Goal: Task Accomplishment & Management: Use online tool/utility

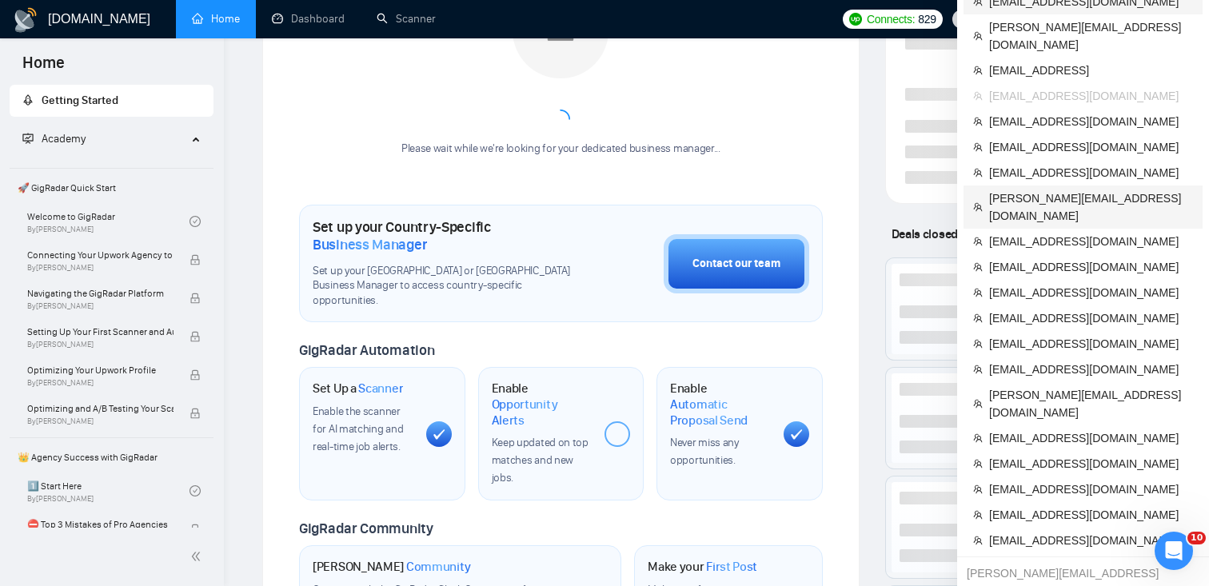
scroll to position [314, 0]
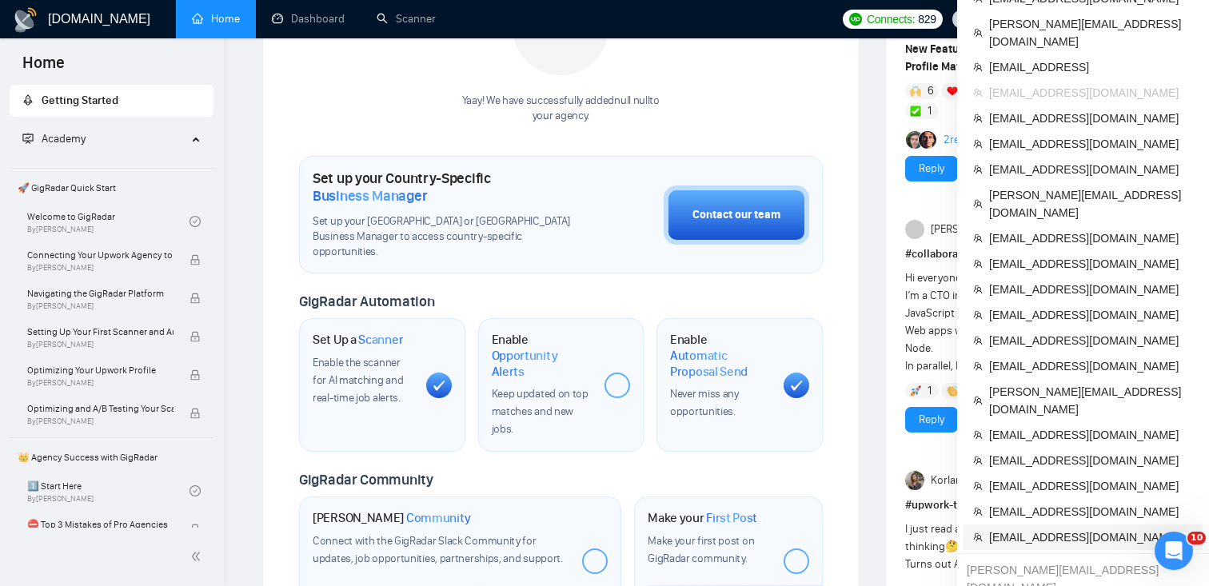
click at [1038, 528] on span "[EMAIL_ADDRESS][DOMAIN_NAME]" at bounding box center [1091, 537] width 204 height 18
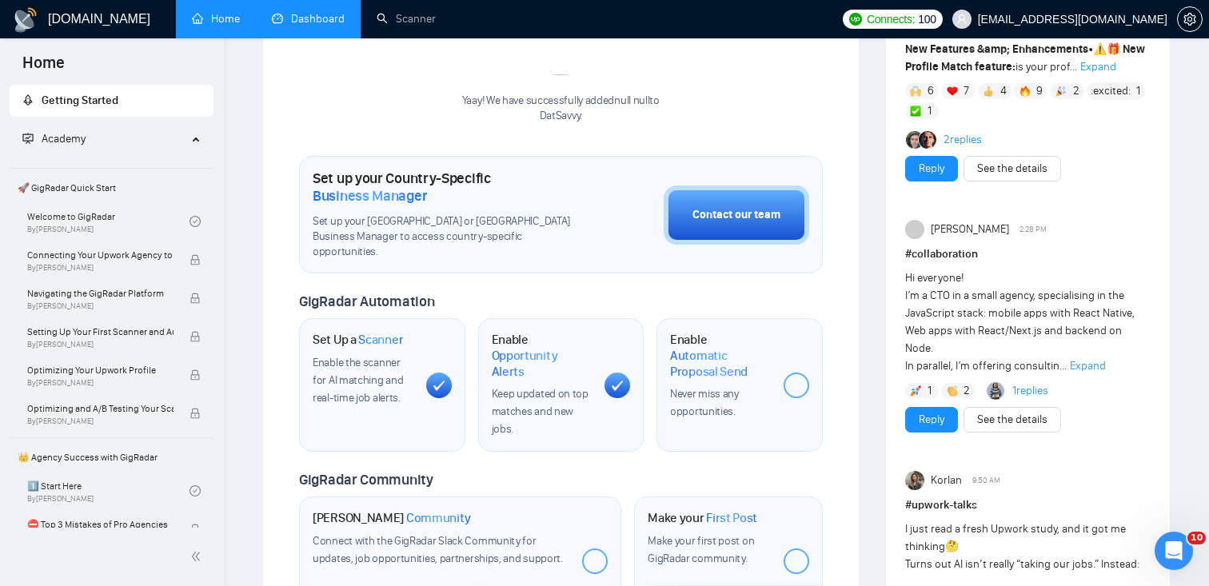
click at [305, 23] on link "Dashboard" at bounding box center [308, 19] width 73 height 14
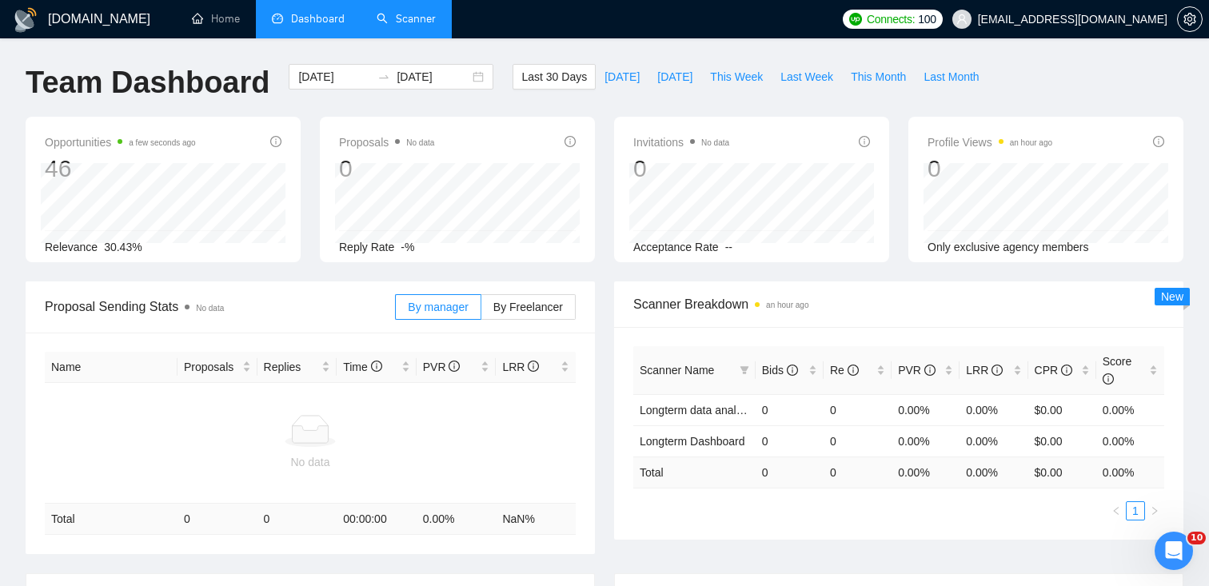
click at [391, 26] on link "Scanner" at bounding box center [406, 19] width 59 height 14
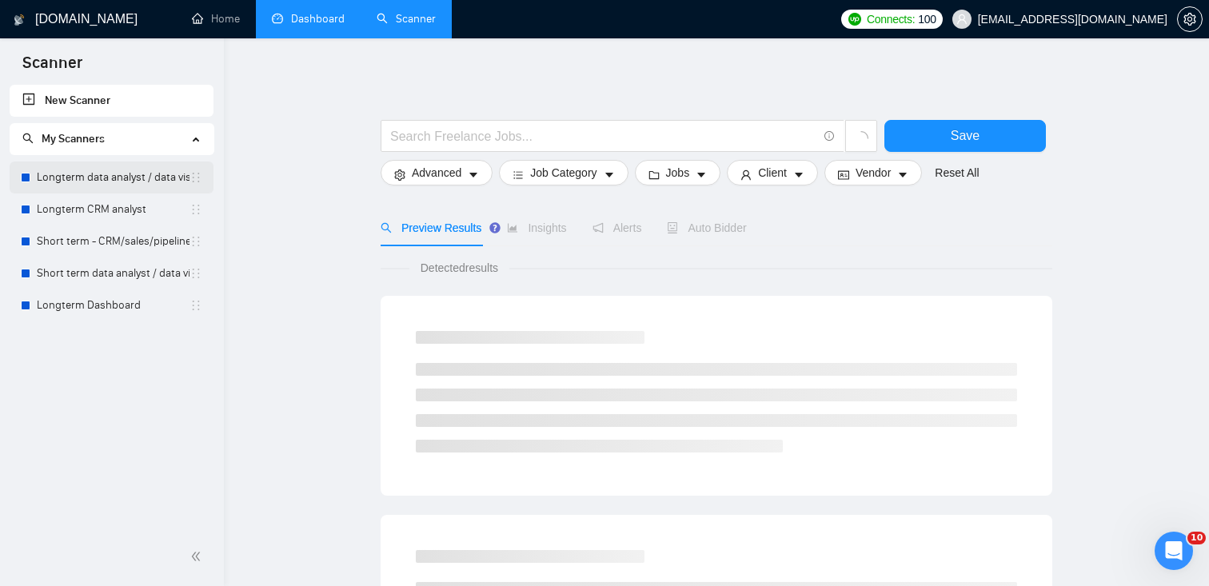
click at [62, 174] on link "Longterm data analyst / data visual" at bounding box center [113, 177] width 153 height 32
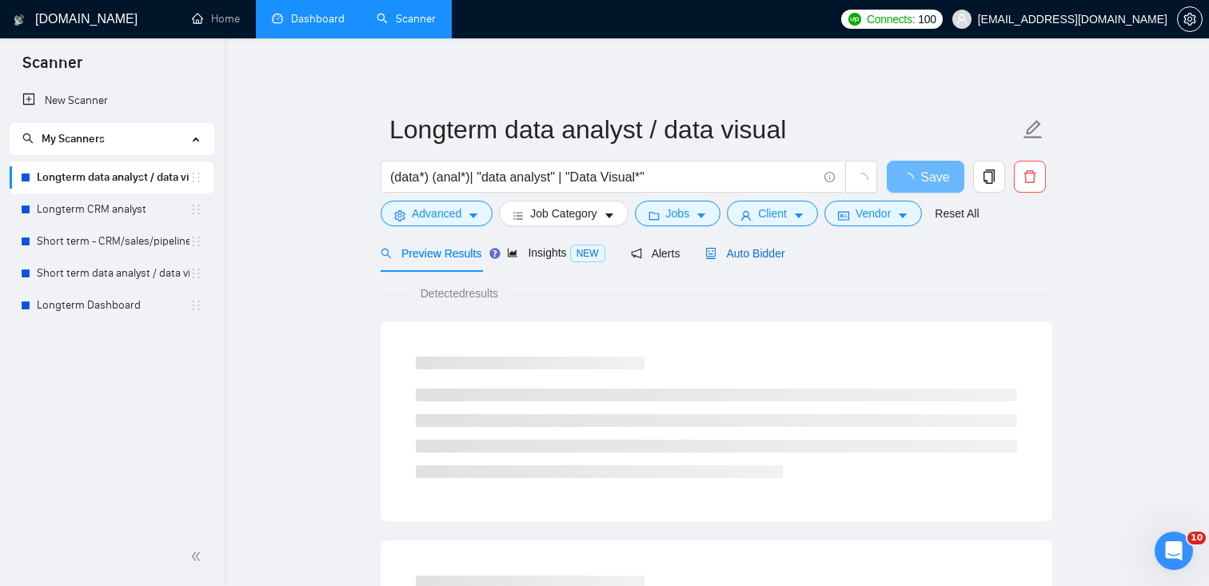
click at [757, 249] on span "Auto Bidder" at bounding box center [744, 253] width 79 height 13
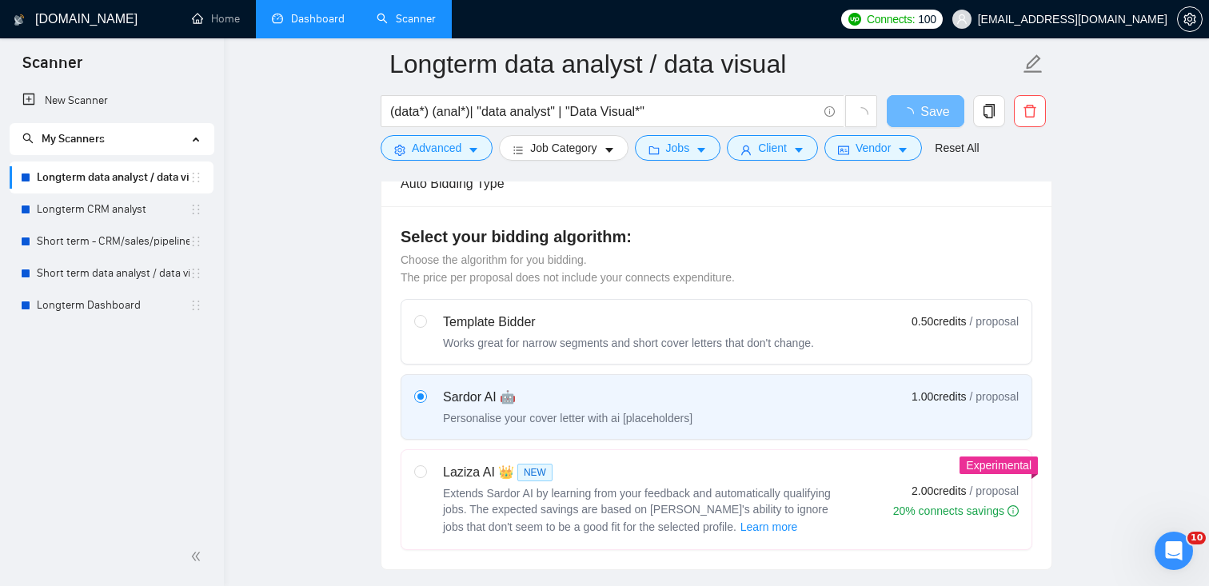
scroll to position [416, 0]
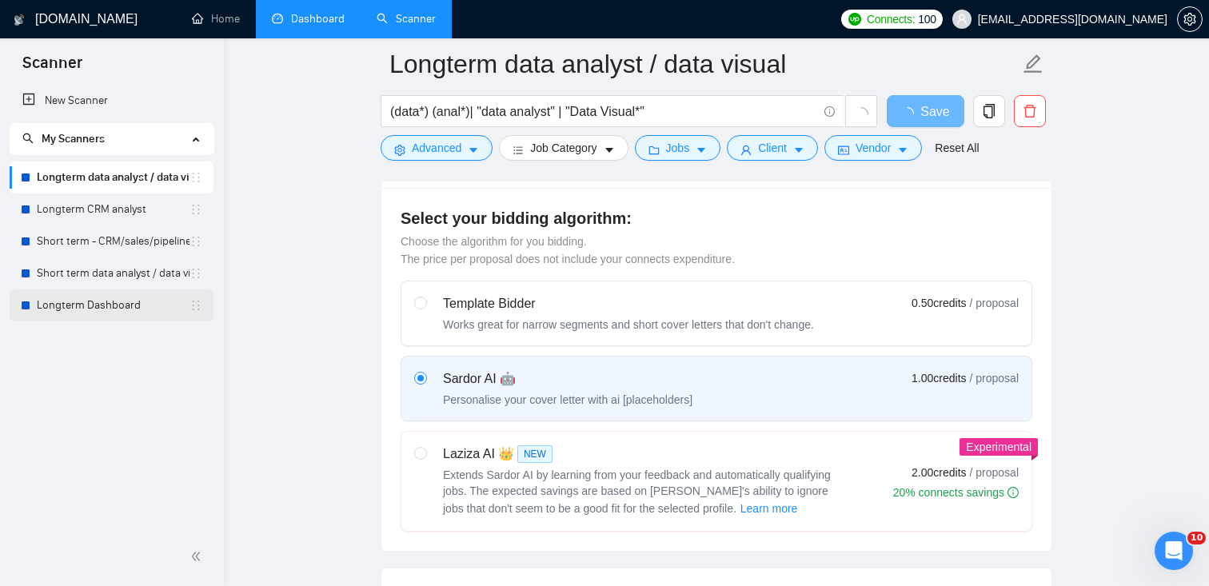
click at [101, 317] on link "Longterm Dashboard" at bounding box center [113, 305] width 153 height 32
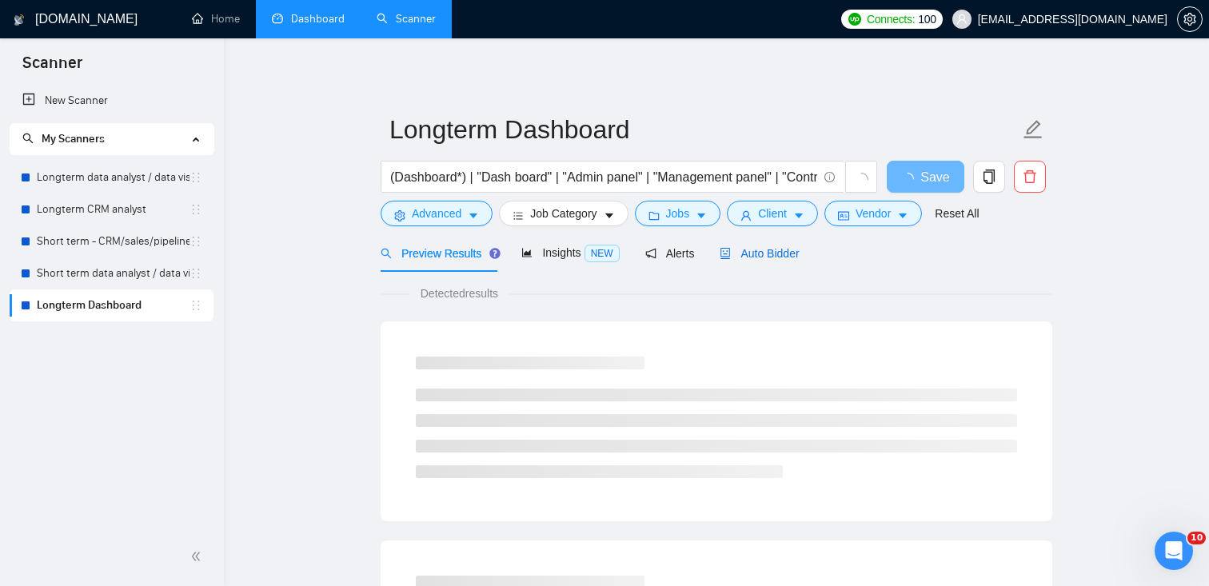
click at [784, 260] on div "Auto Bidder" at bounding box center [758, 254] width 79 height 18
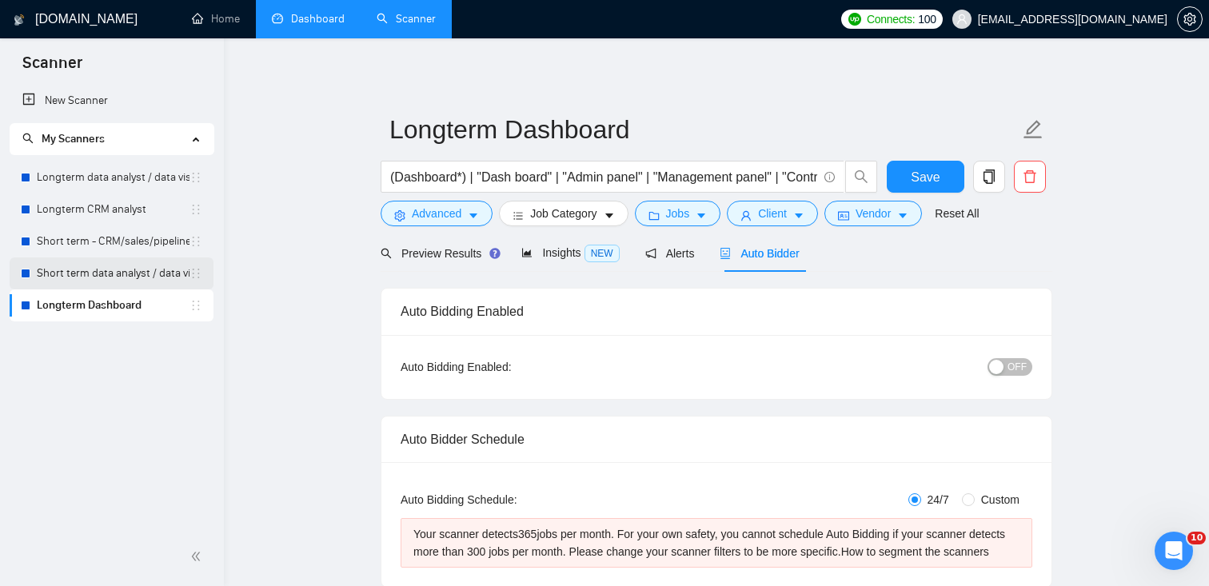
click at [130, 277] on link "Short term data analyst / data visual" at bounding box center [113, 273] width 153 height 32
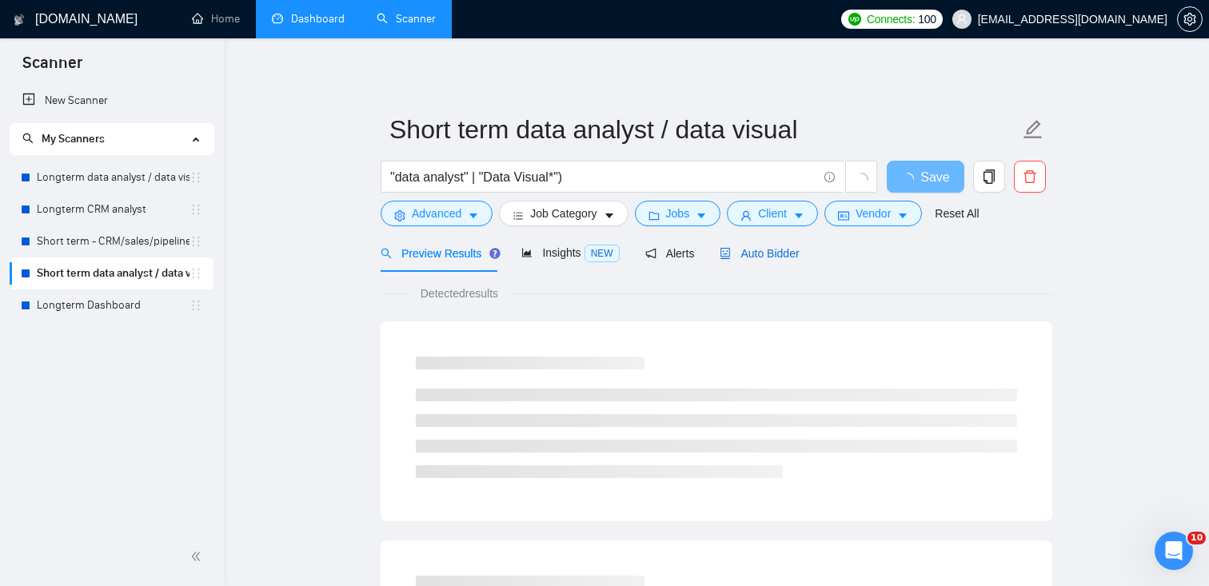
click at [776, 256] on span "Auto Bidder" at bounding box center [758, 253] width 79 height 13
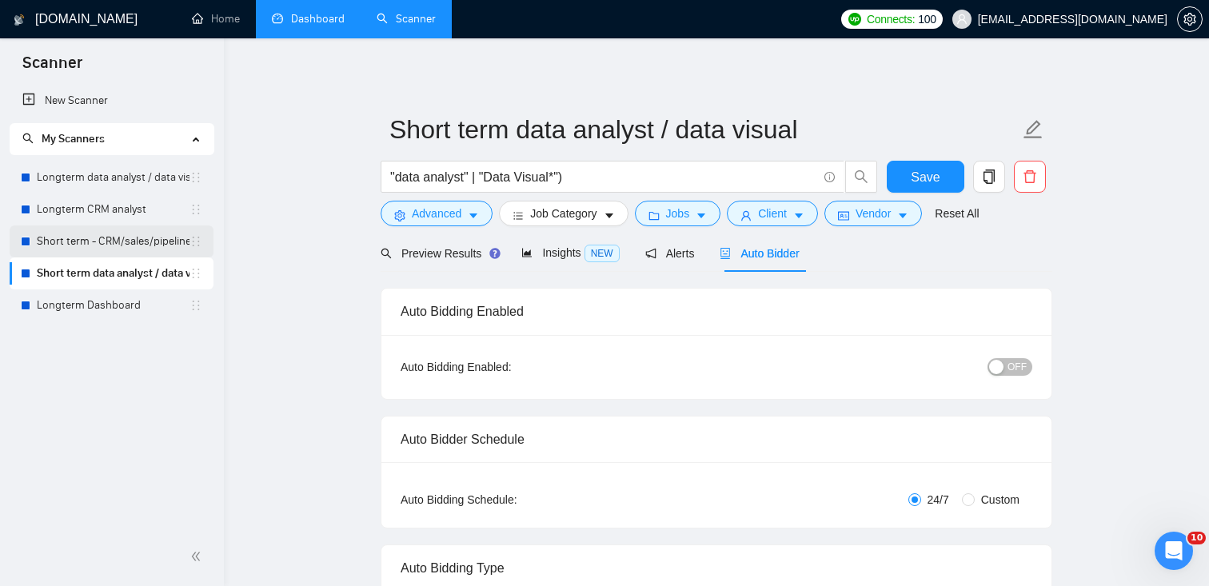
click at [84, 243] on link "Short term - CRM/sales/pipeline/growth analyst" at bounding box center [113, 241] width 153 height 32
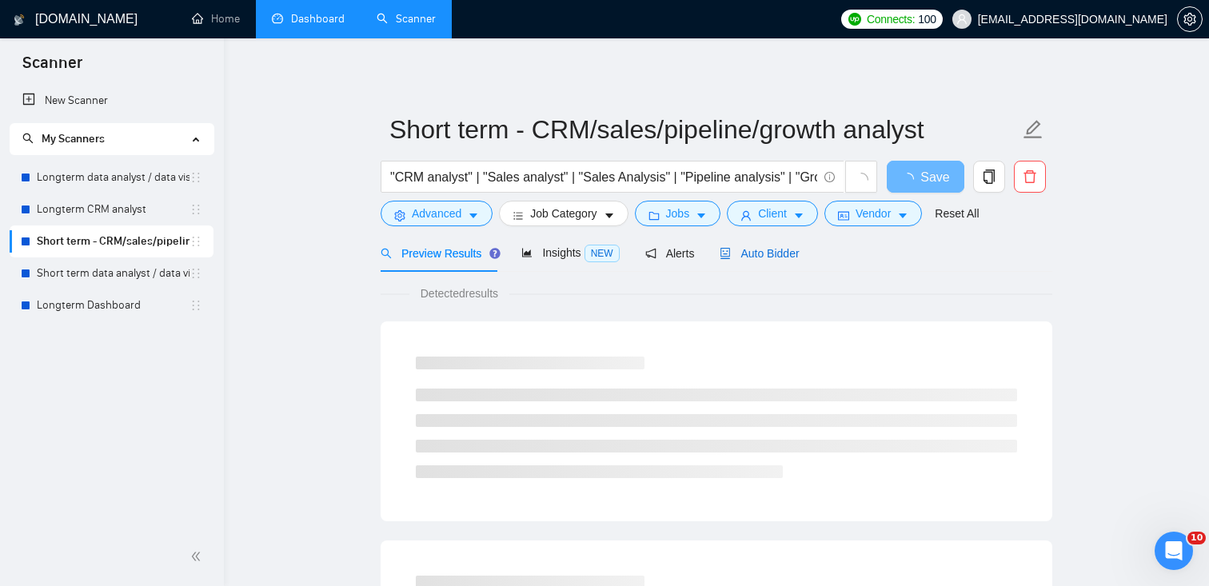
click at [766, 251] on span "Auto Bidder" at bounding box center [758, 253] width 79 height 13
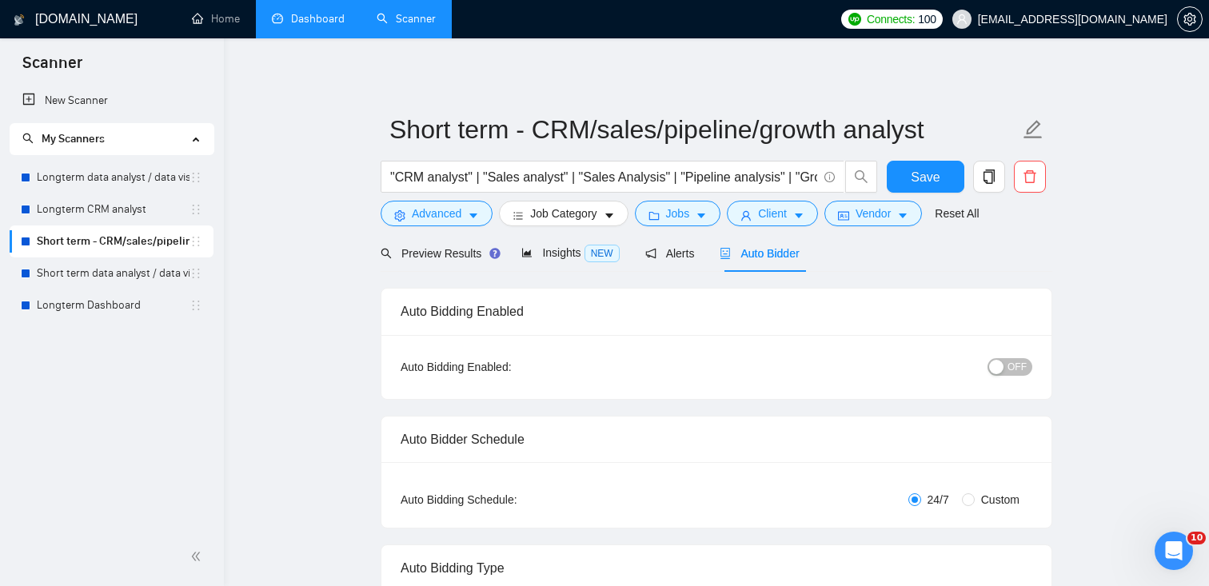
click at [133, 237] on link "Short term - CRM/sales/pipeline/growth analyst" at bounding box center [113, 241] width 153 height 32
click at [106, 206] on link "Longterm CRM analyst" at bounding box center [113, 209] width 153 height 32
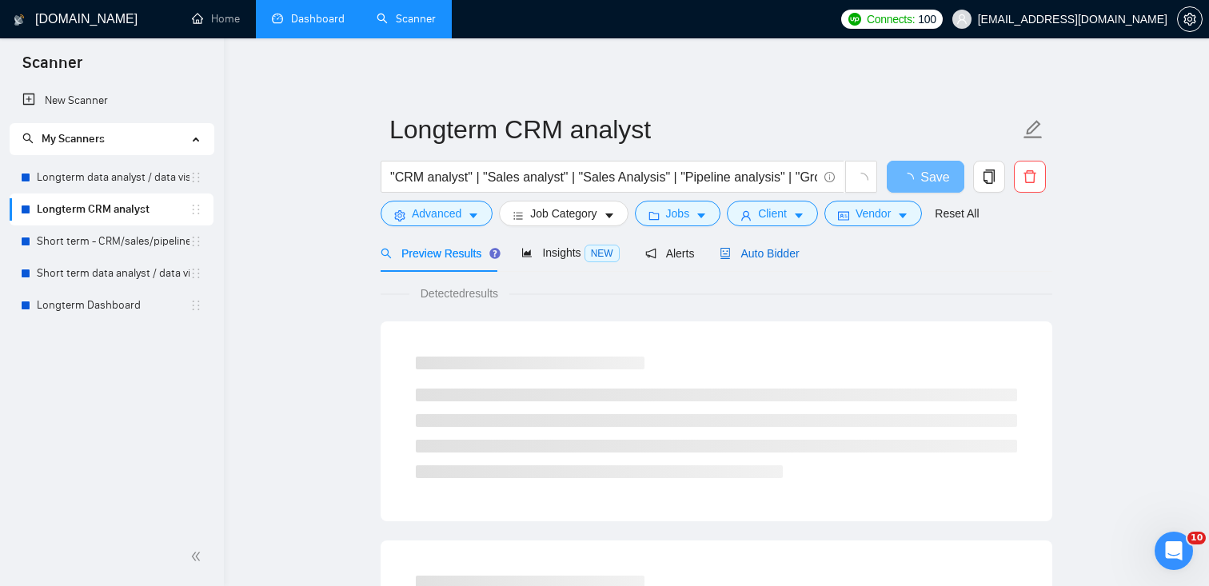
click at [783, 251] on span "Auto Bidder" at bounding box center [758, 253] width 79 height 13
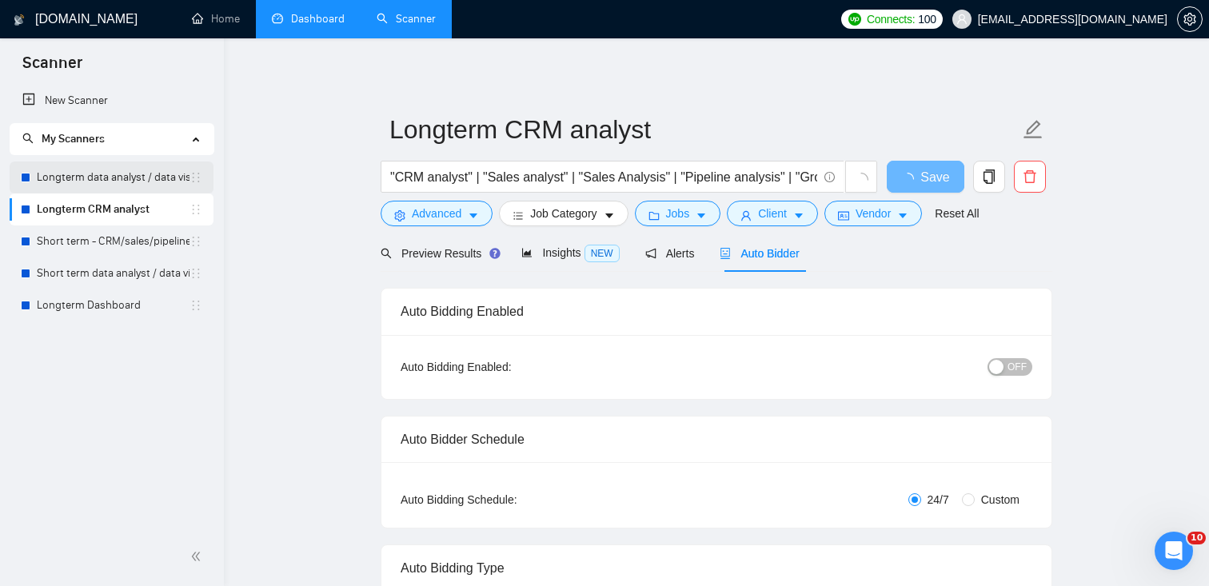
click at [116, 177] on link "Longterm data analyst / data visual" at bounding box center [113, 177] width 153 height 32
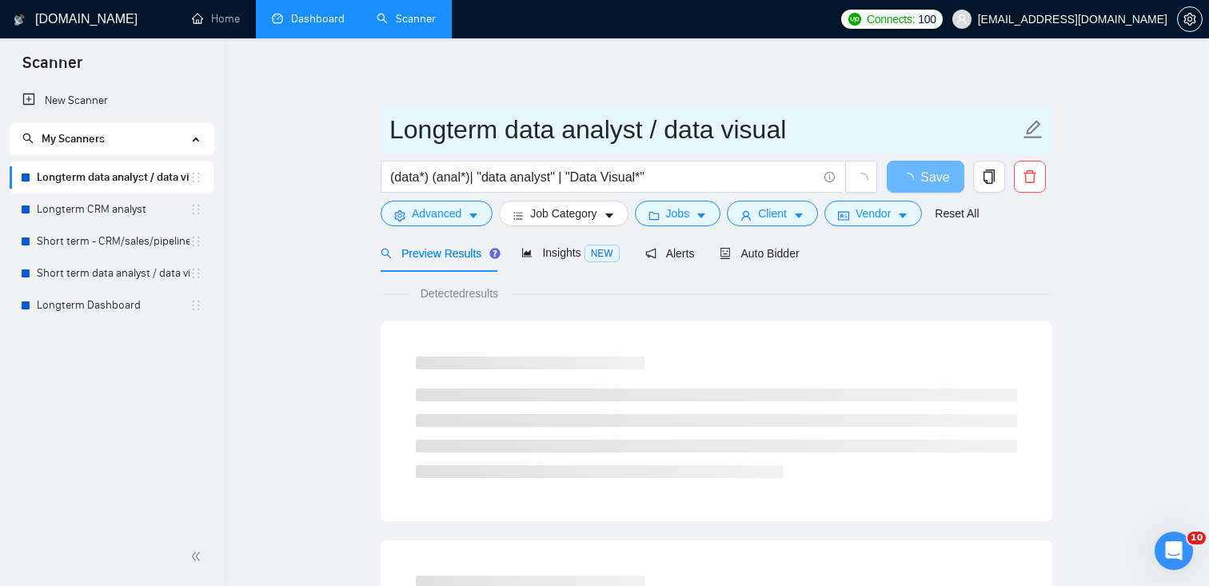
click at [763, 265] on div "Auto Bidder" at bounding box center [758, 253] width 79 height 38
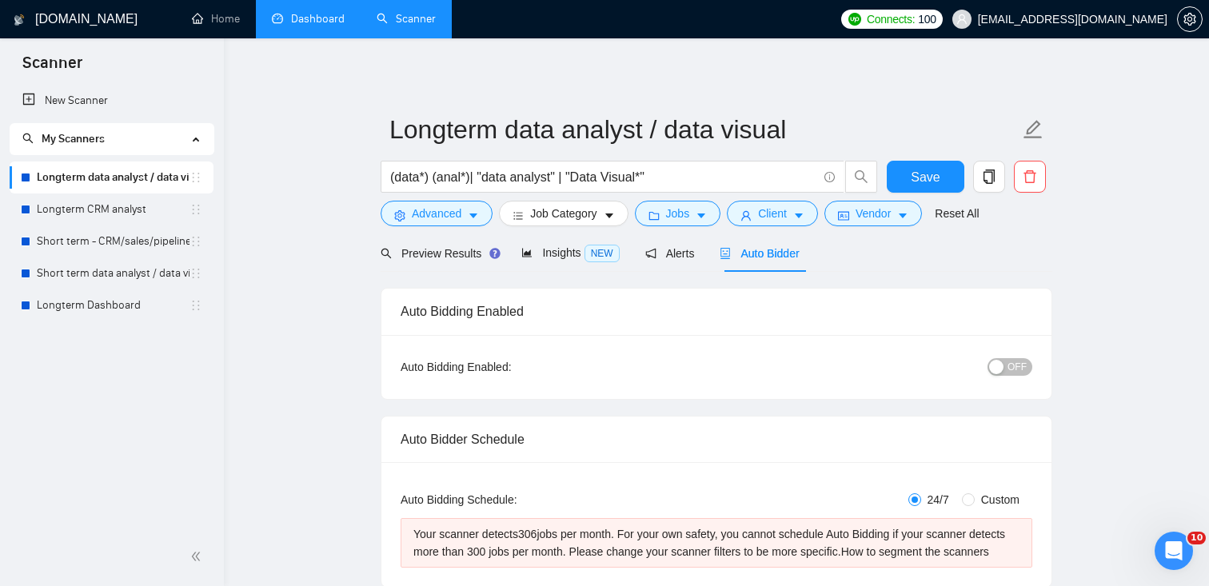
click at [304, 24] on link "Dashboard" at bounding box center [308, 19] width 73 height 14
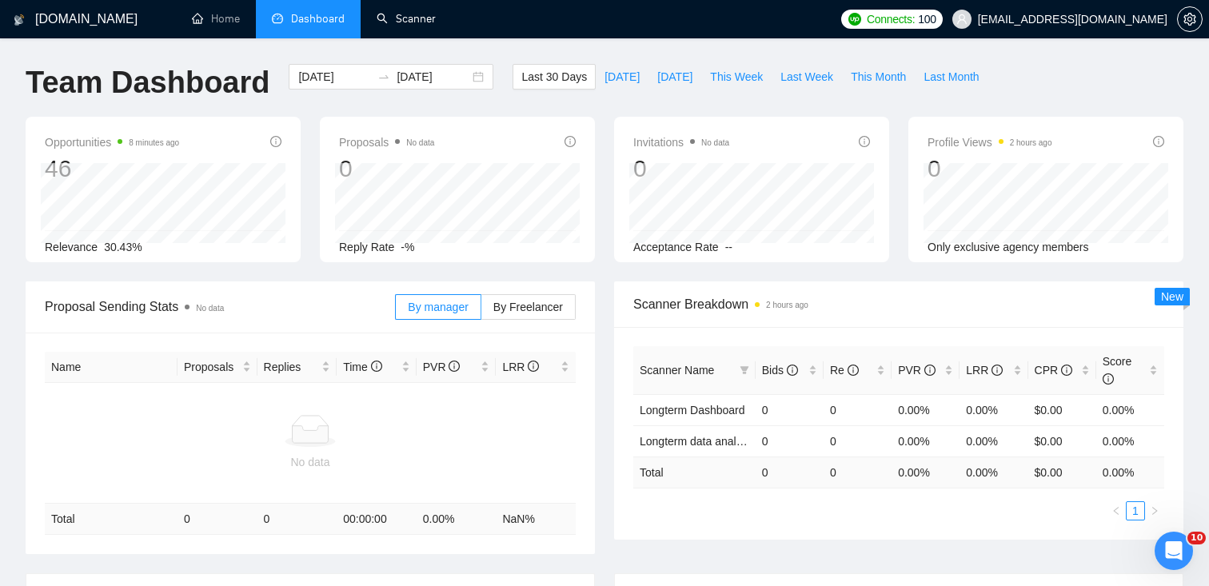
drag, startPoint x: 411, startPoint y: 6, endPoint x: 349, endPoint y: 60, distance: 82.7
click at [411, 12] on link "Scanner" at bounding box center [406, 19] width 59 height 14
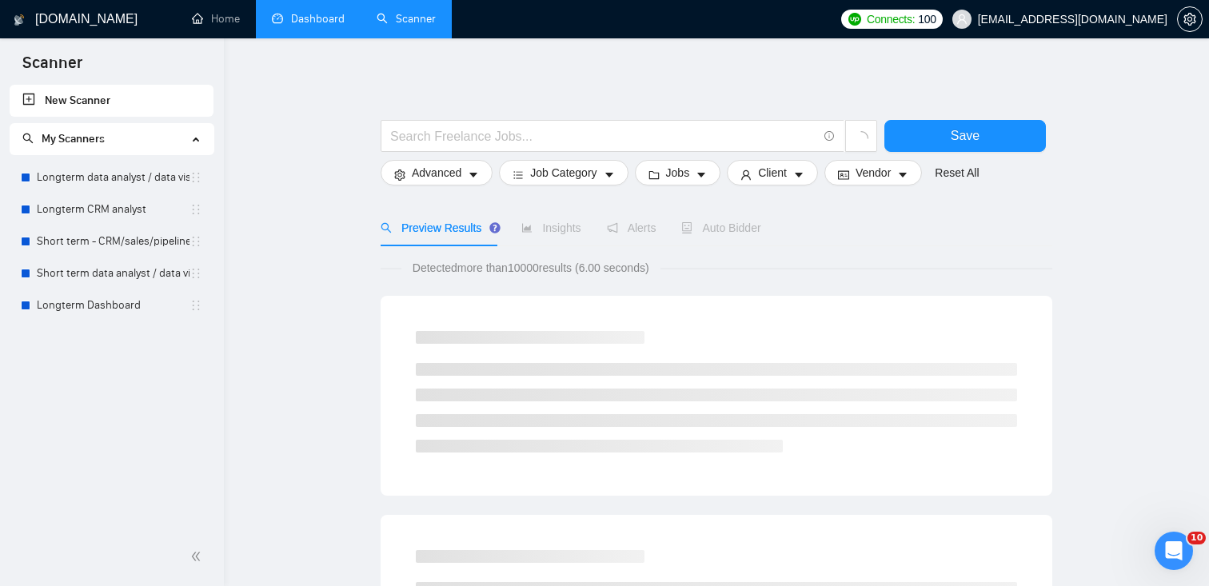
click at [107, 176] on link "Longterm data analyst / data visual" at bounding box center [113, 177] width 153 height 32
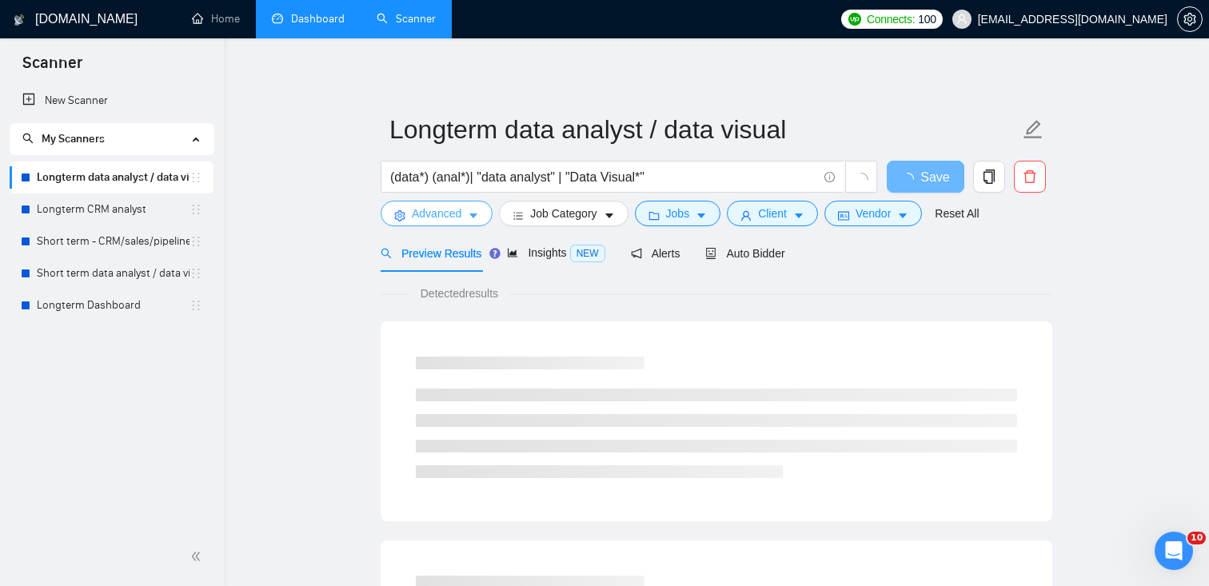
click at [460, 203] on button "Advanced" at bounding box center [437, 214] width 112 height 26
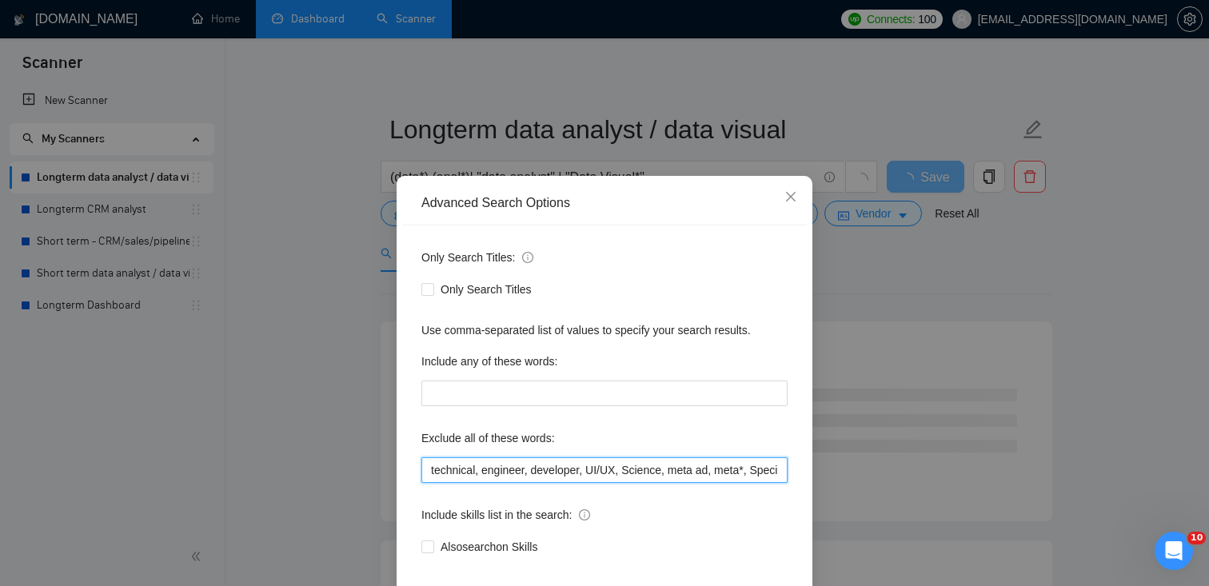
scroll to position [0, 71]
drag, startPoint x: 684, startPoint y: 469, endPoint x: 887, endPoint y: 485, distance: 202.9
click at [887, 485] on div "Advanced Search Options Only Search Titles: Only Search Titles Use comma-separa…" at bounding box center [604, 293] width 1209 height 586
click at [793, 194] on icon "close" at bounding box center [791, 197] width 10 height 10
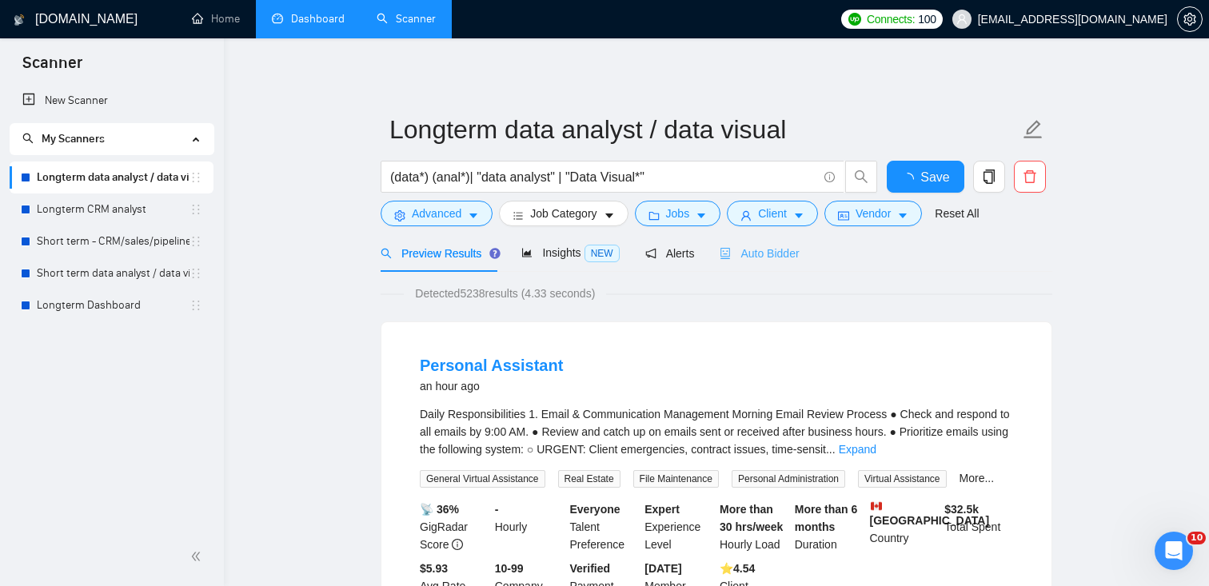
click at [787, 242] on div "Auto Bidder" at bounding box center [758, 253] width 79 height 38
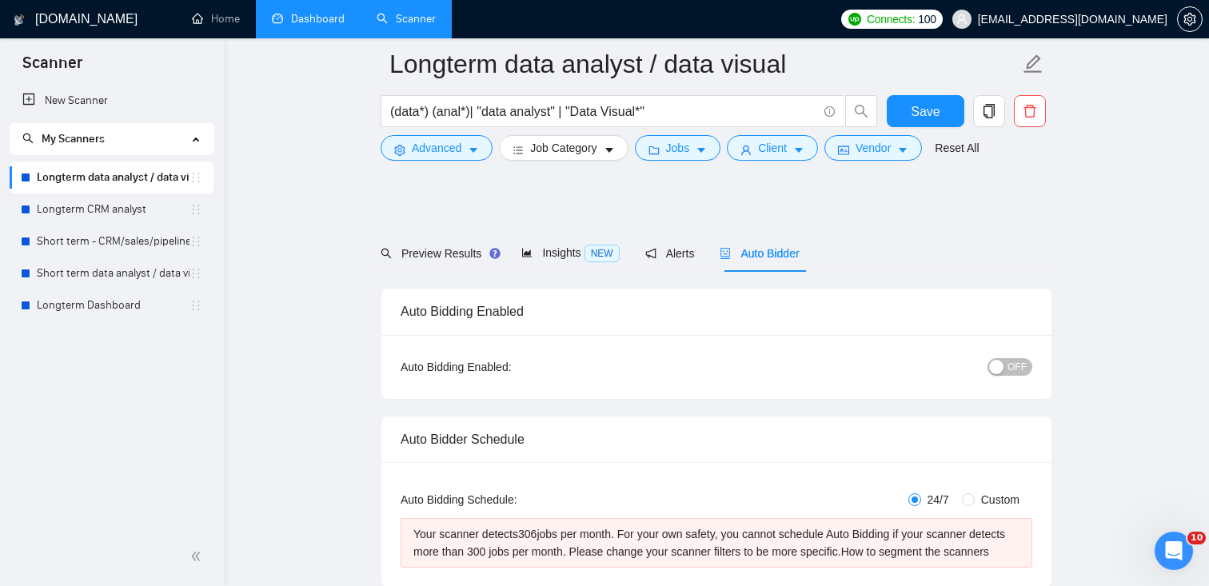
scroll to position [218, 0]
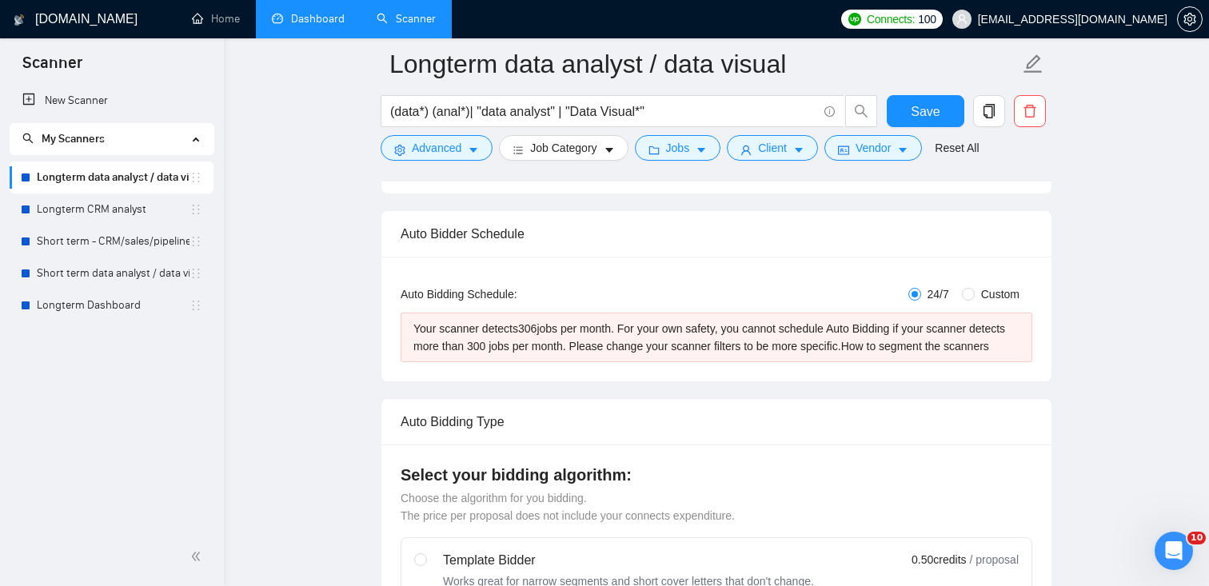
click at [141, 201] on link "Longterm CRM analyst" at bounding box center [113, 209] width 153 height 32
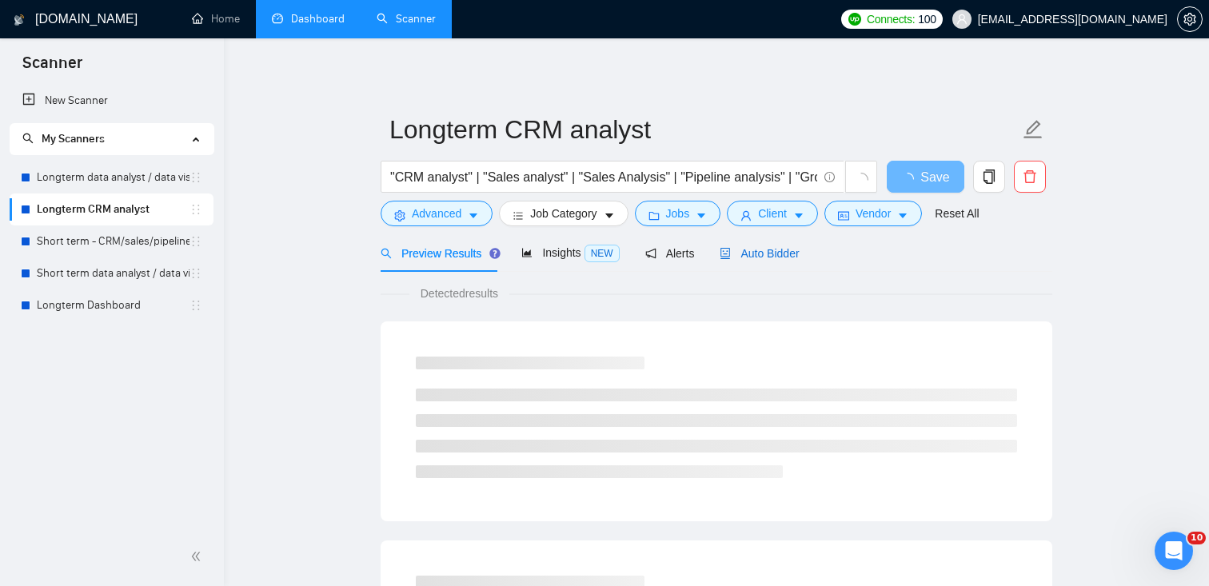
click at [798, 258] on span "Auto Bidder" at bounding box center [758, 253] width 79 height 13
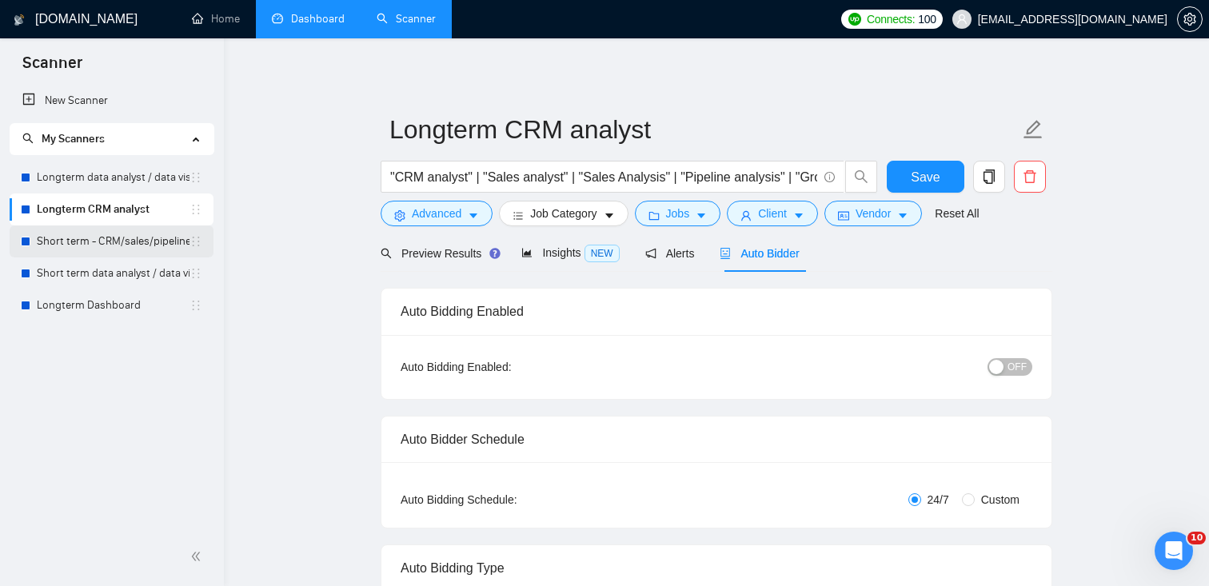
click at [120, 249] on link "Short term - CRM/sales/pipeline/growth analyst" at bounding box center [113, 241] width 153 height 32
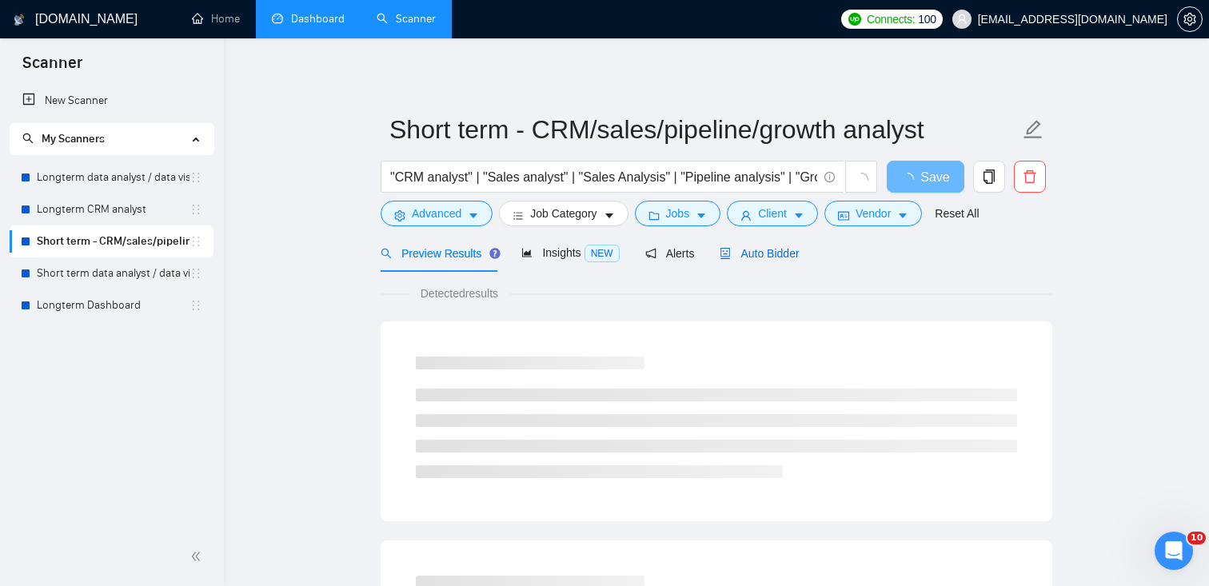
click at [781, 256] on span "Auto Bidder" at bounding box center [758, 253] width 79 height 13
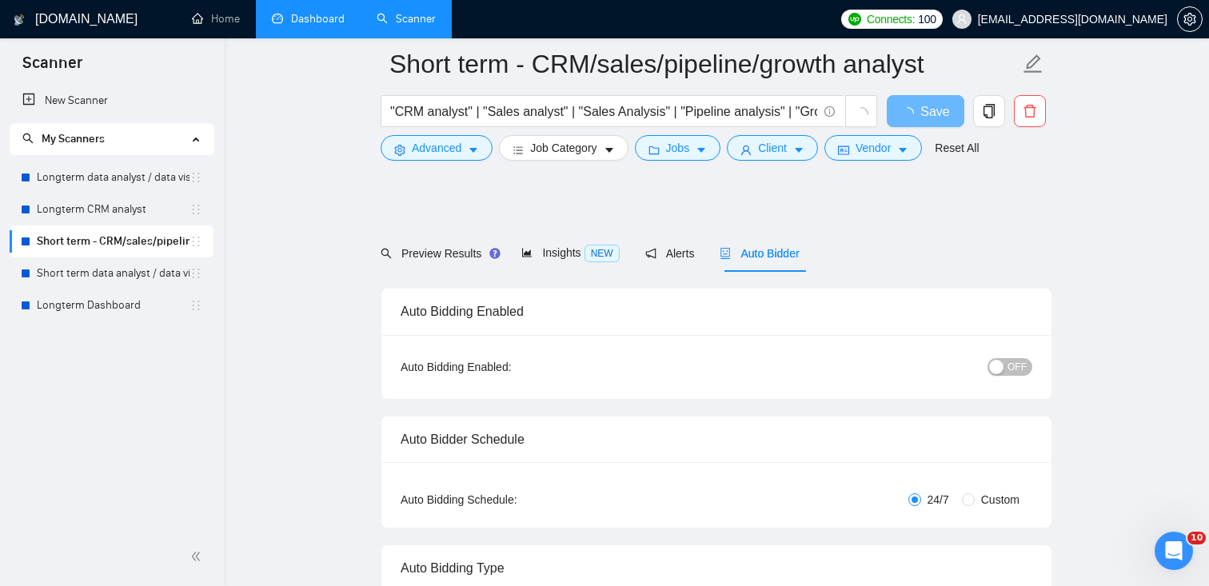
scroll to position [289, 0]
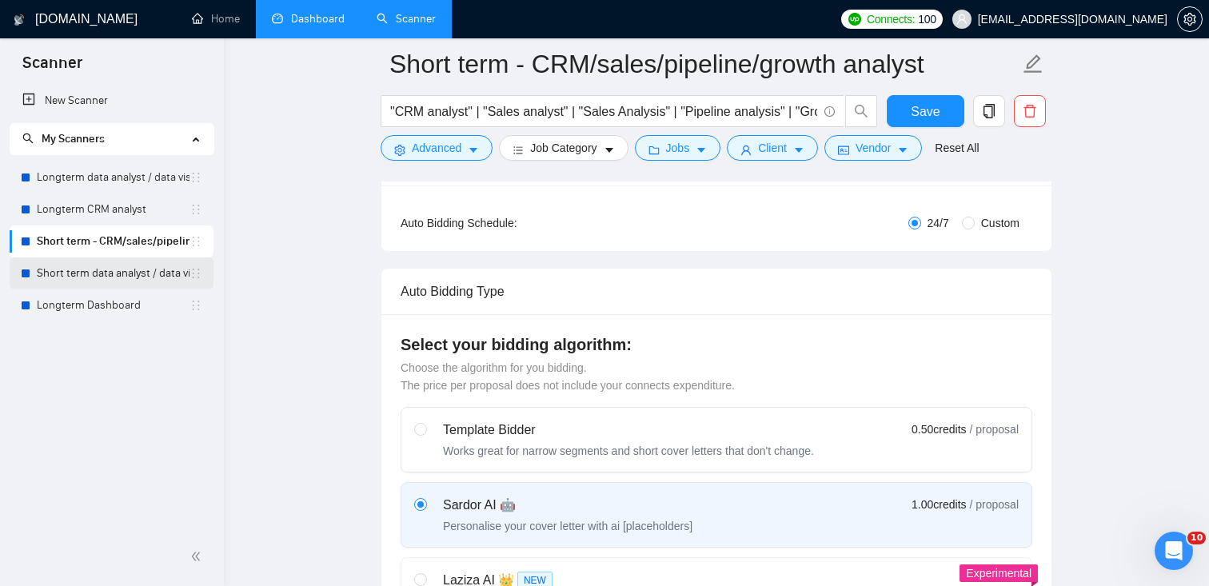
click at [157, 273] on link "Short term data analyst / data visual" at bounding box center [113, 273] width 153 height 32
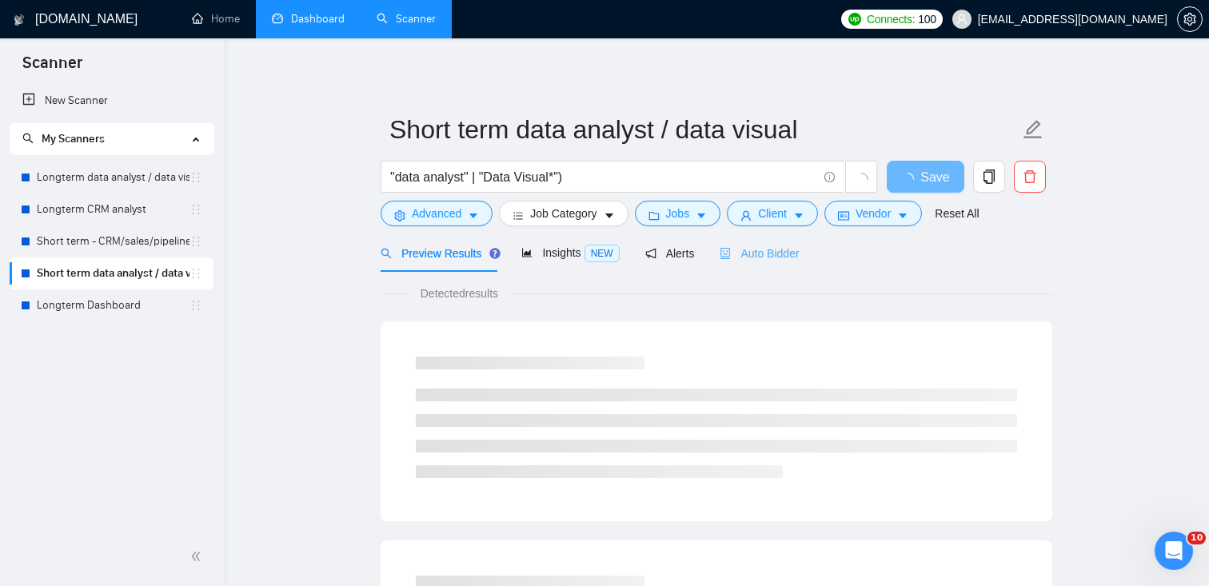
click at [793, 263] on div "Auto Bidder" at bounding box center [758, 253] width 79 height 38
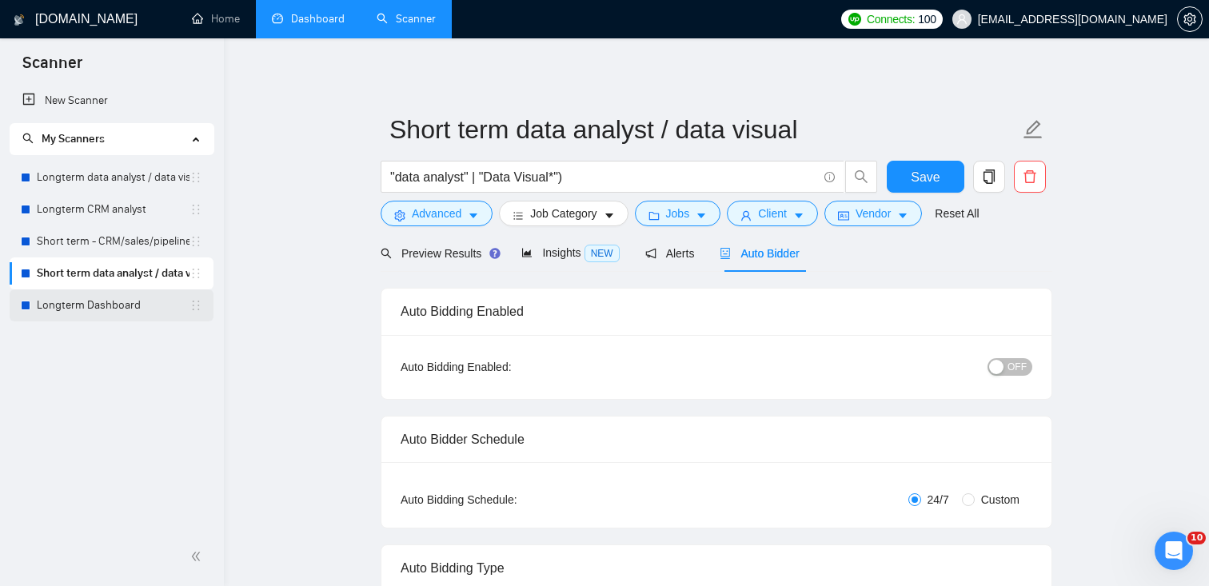
click at [134, 308] on link "Longterm Dashboard" at bounding box center [113, 305] width 153 height 32
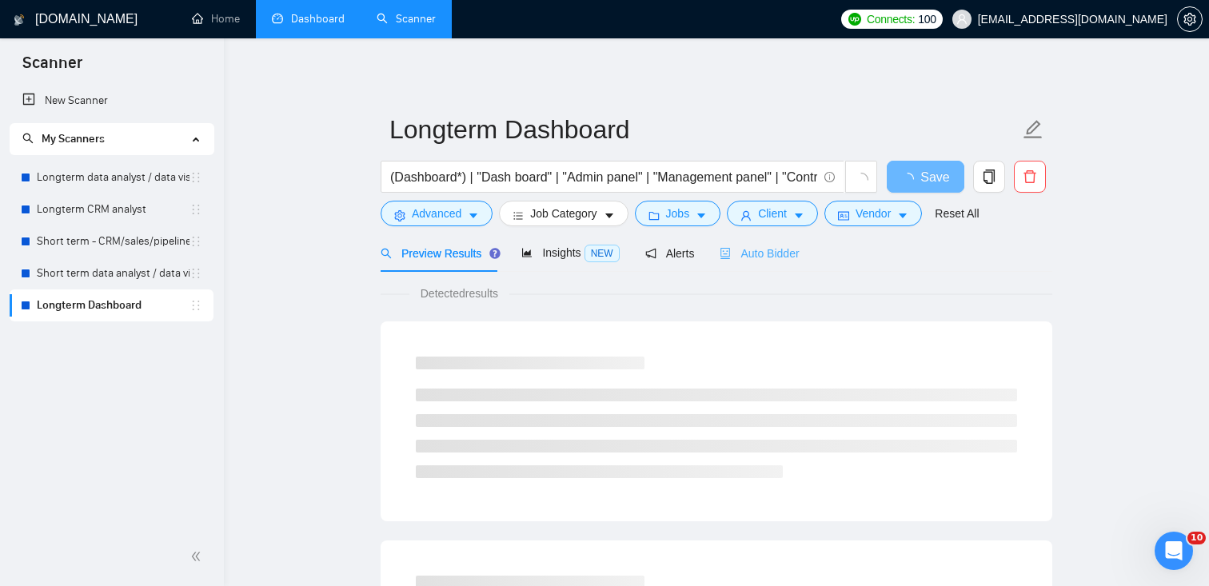
click at [775, 241] on div "Auto Bidder" at bounding box center [758, 253] width 79 height 38
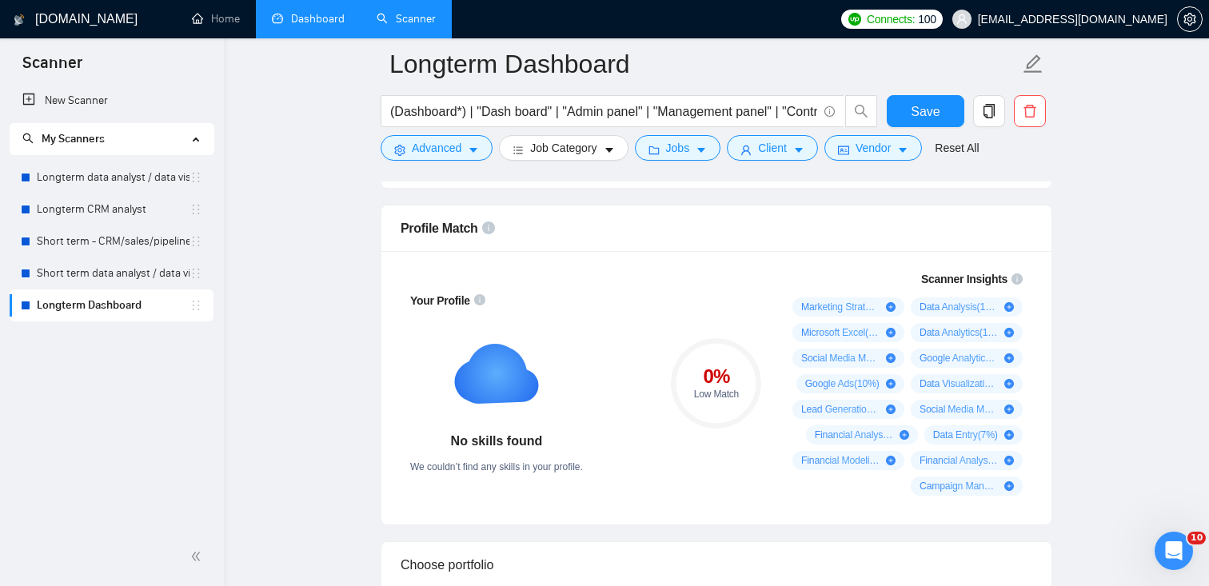
scroll to position [1096, 0]
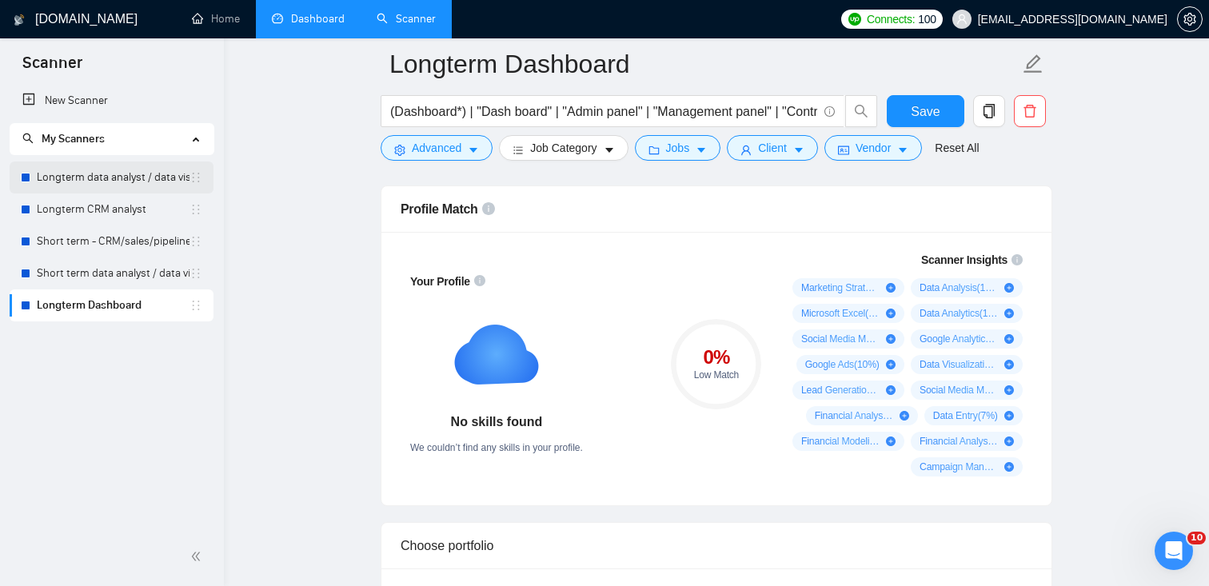
click at [108, 167] on link "Longterm data analyst / data visual" at bounding box center [113, 177] width 153 height 32
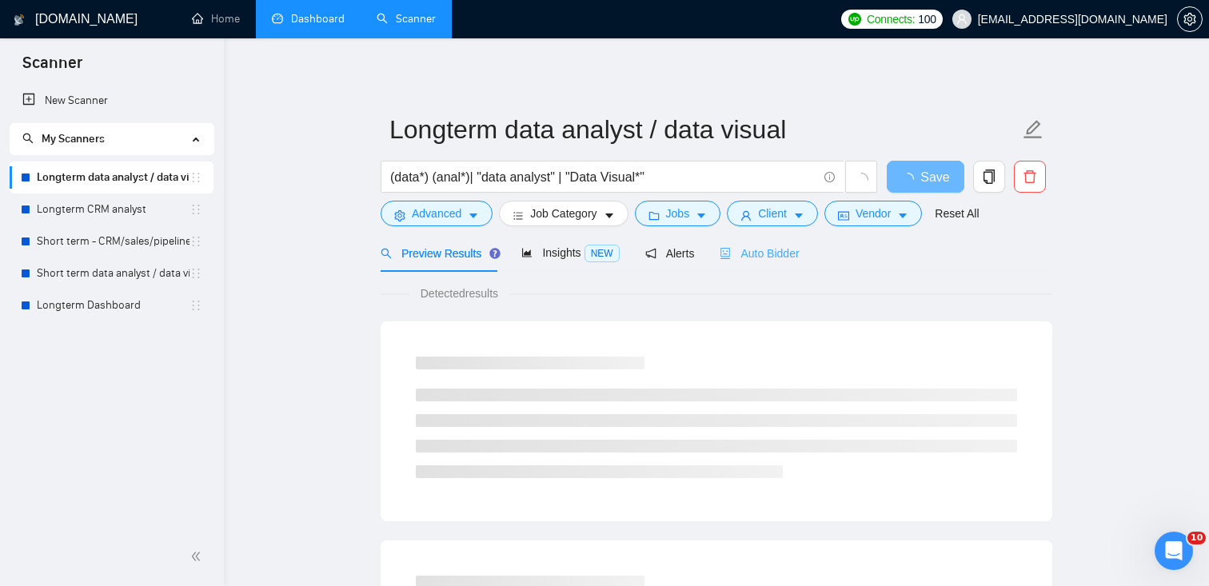
click at [786, 238] on div "Auto Bidder" at bounding box center [758, 253] width 79 height 38
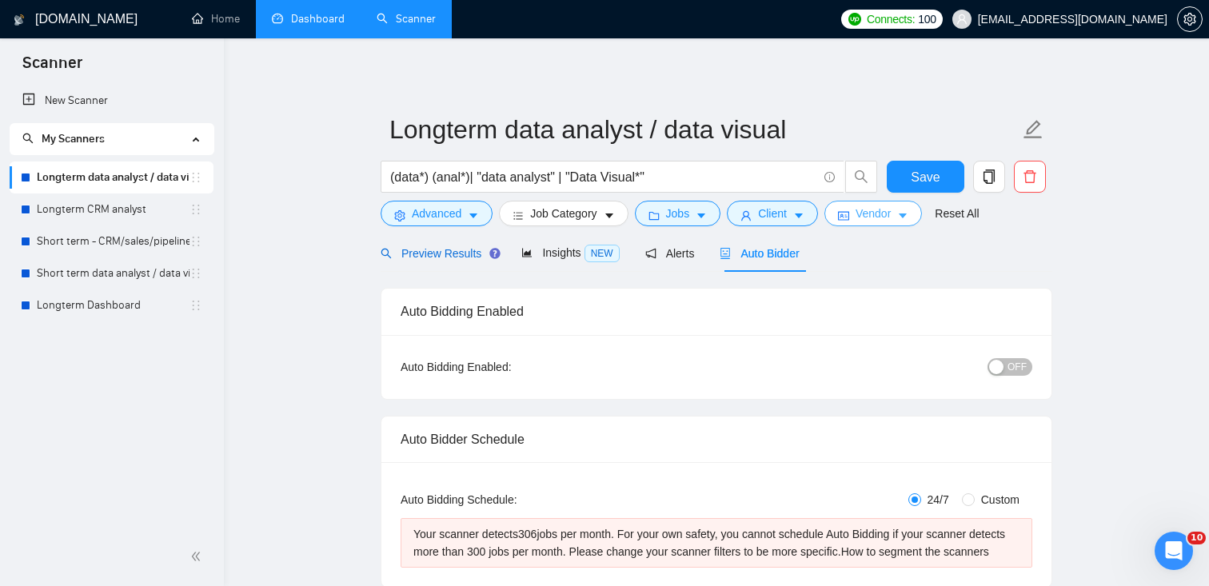
click at [465, 248] on span "Preview Results" at bounding box center [438, 253] width 115 height 13
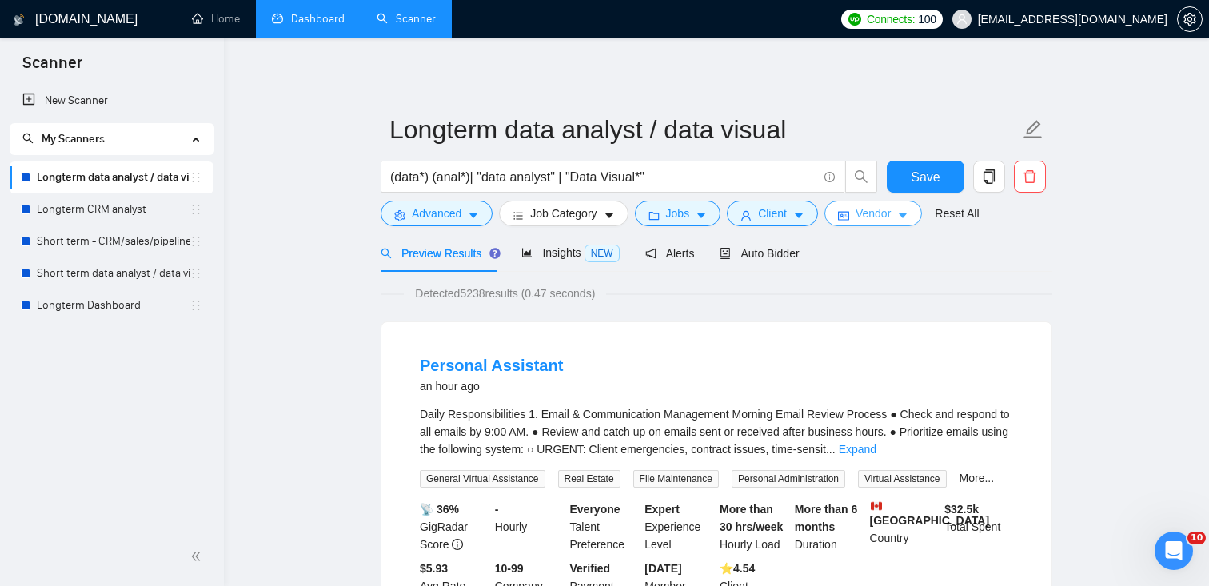
click at [908, 219] on icon "caret-down" at bounding box center [902, 215] width 11 height 11
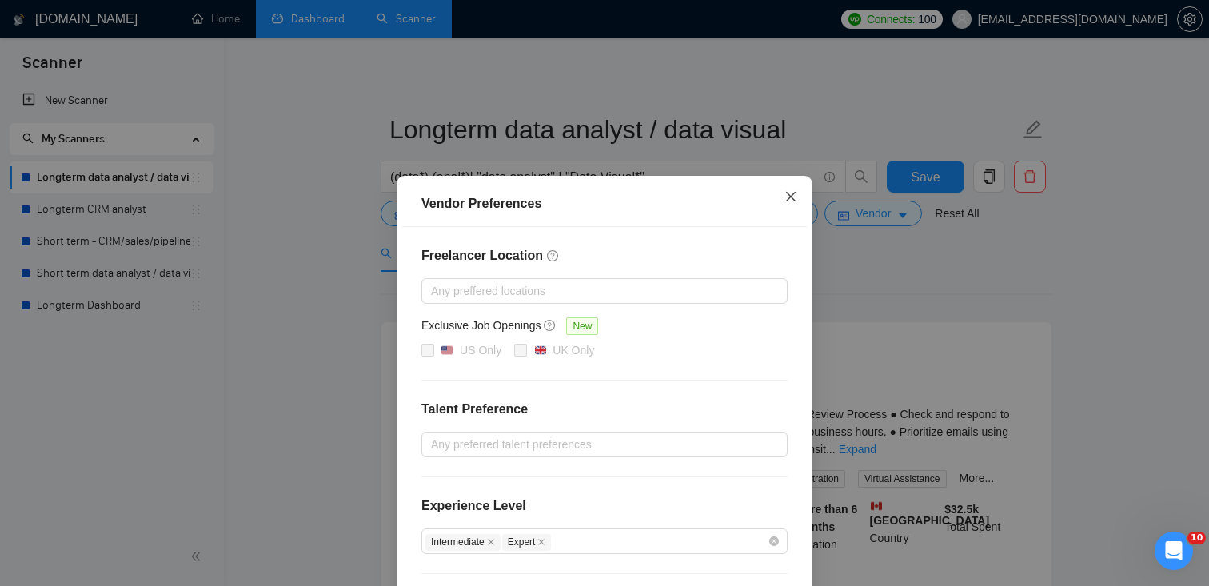
click at [790, 187] on span "Close" at bounding box center [790, 197] width 43 height 43
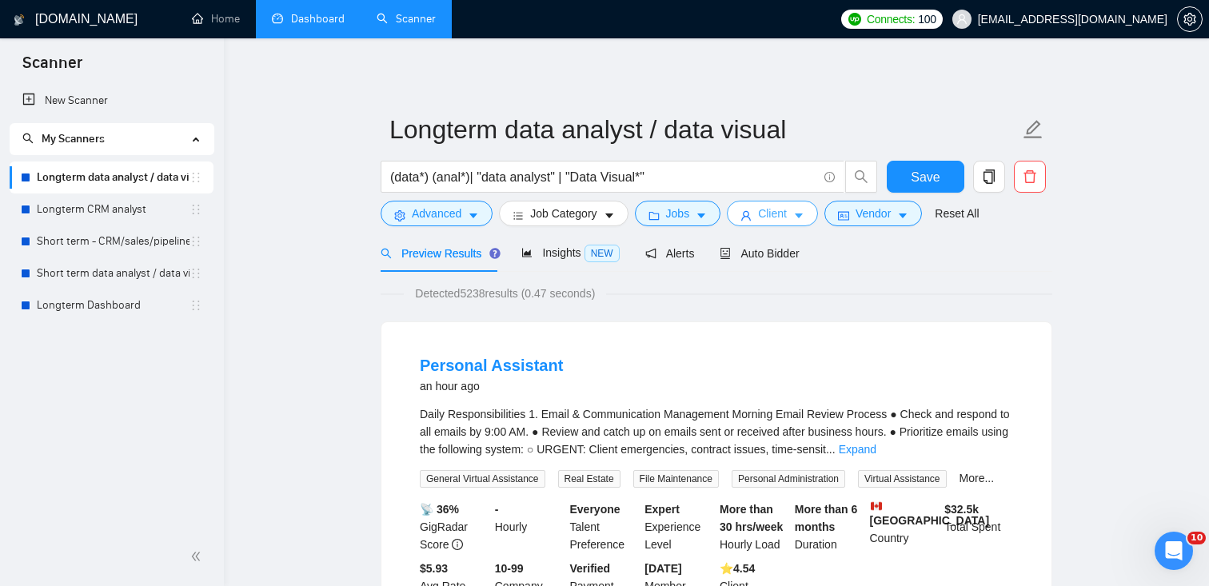
click at [792, 222] on button "Client" at bounding box center [772, 214] width 91 height 26
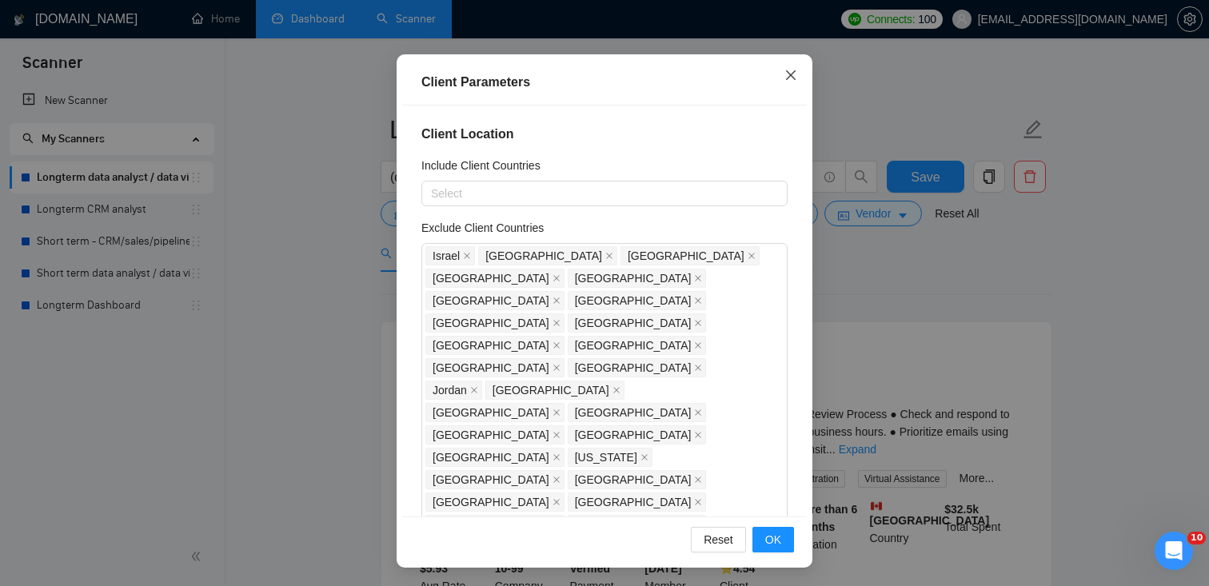
click at [799, 62] on span "Close" at bounding box center [790, 75] width 43 height 43
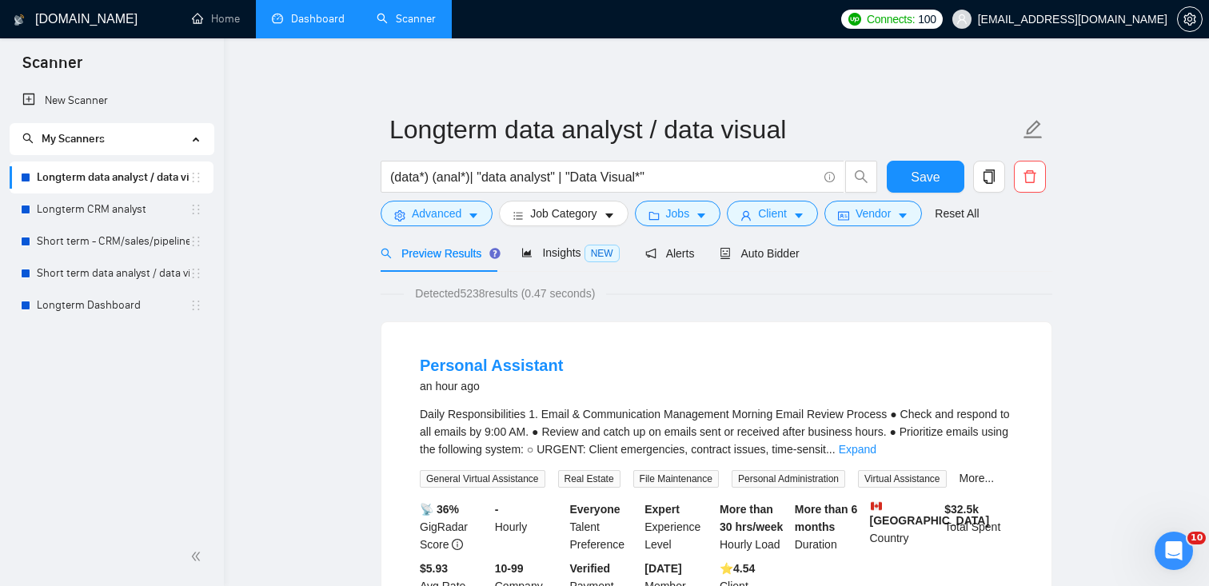
scroll to position [42, 0]
click at [677, 213] on span "Jobs" at bounding box center [678, 214] width 24 height 18
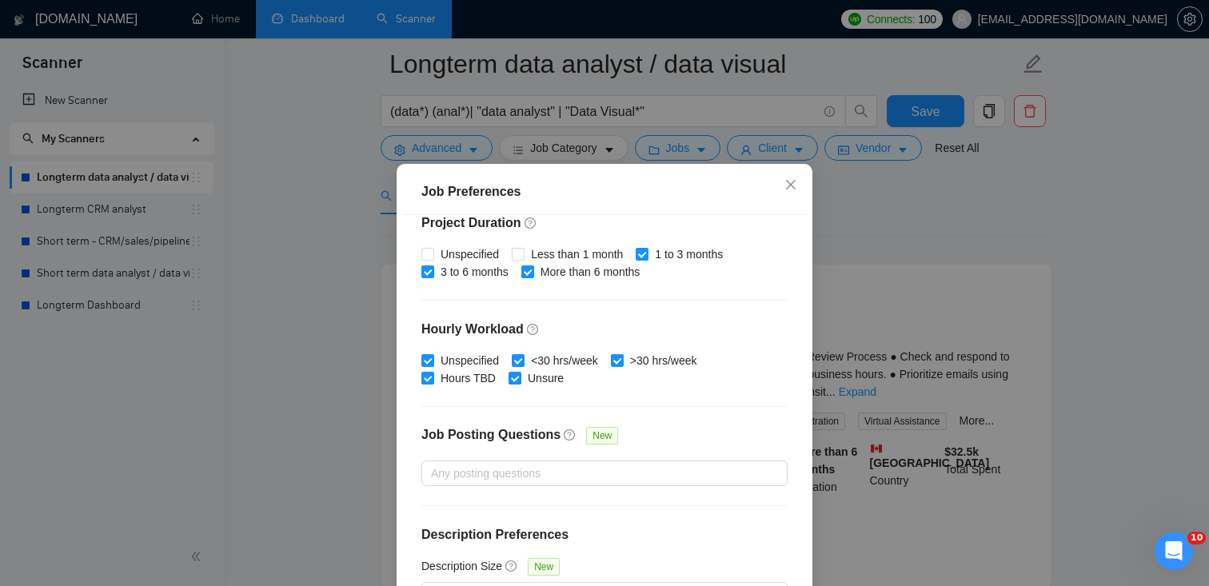
scroll to position [202, 0]
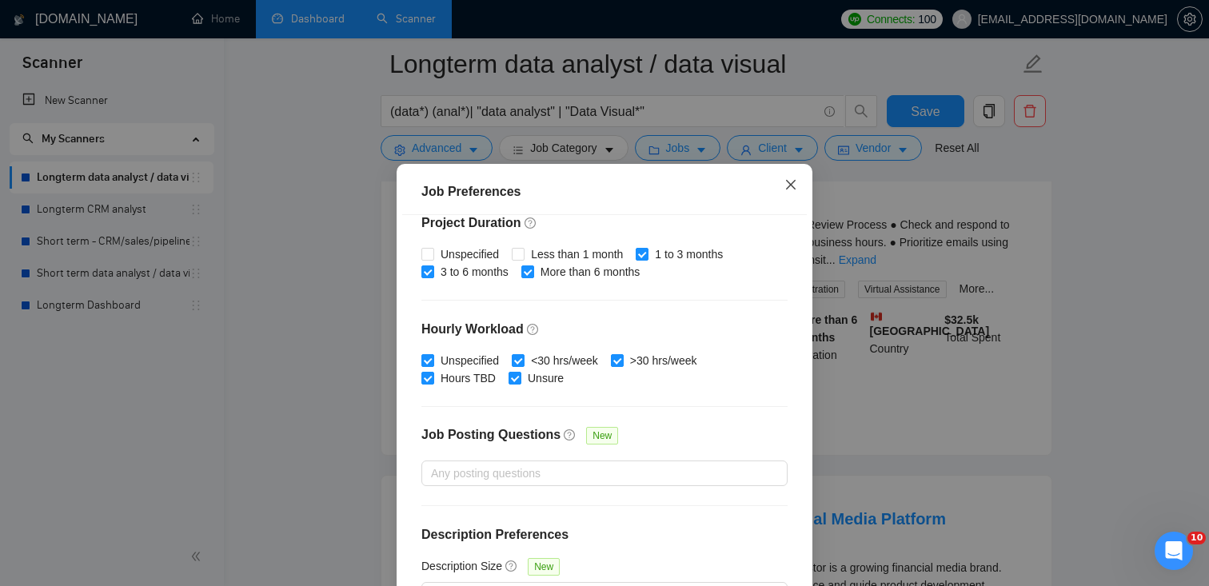
click at [791, 195] on span "Close" at bounding box center [790, 185] width 43 height 43
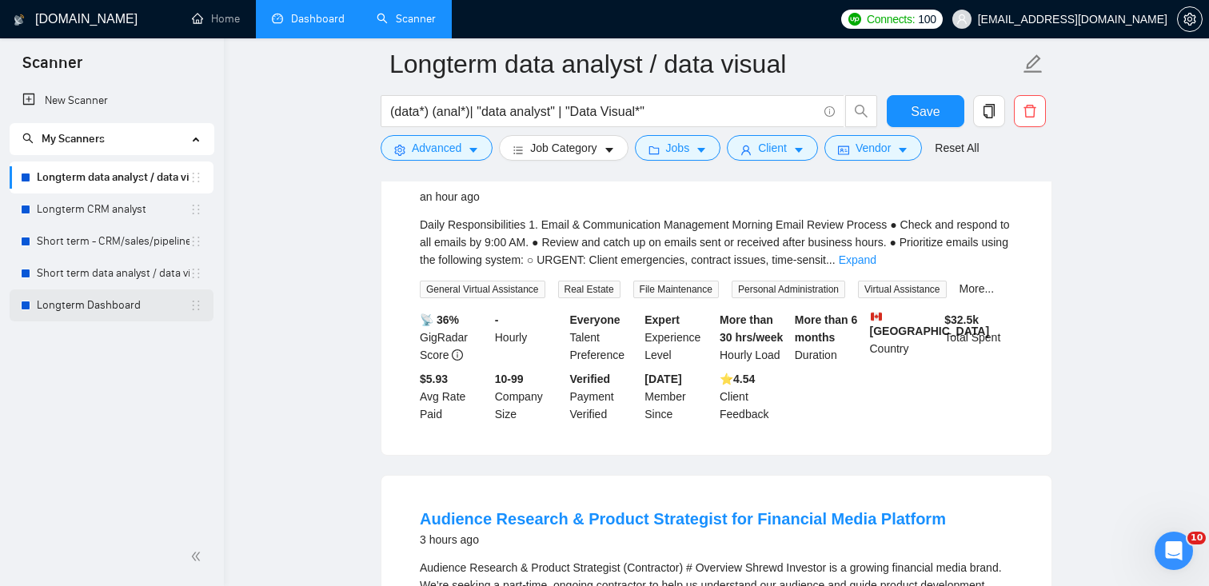
click at [101, 295] on link "Longterm Dashboard" at bounding box center [113, 305] width 153 height 32
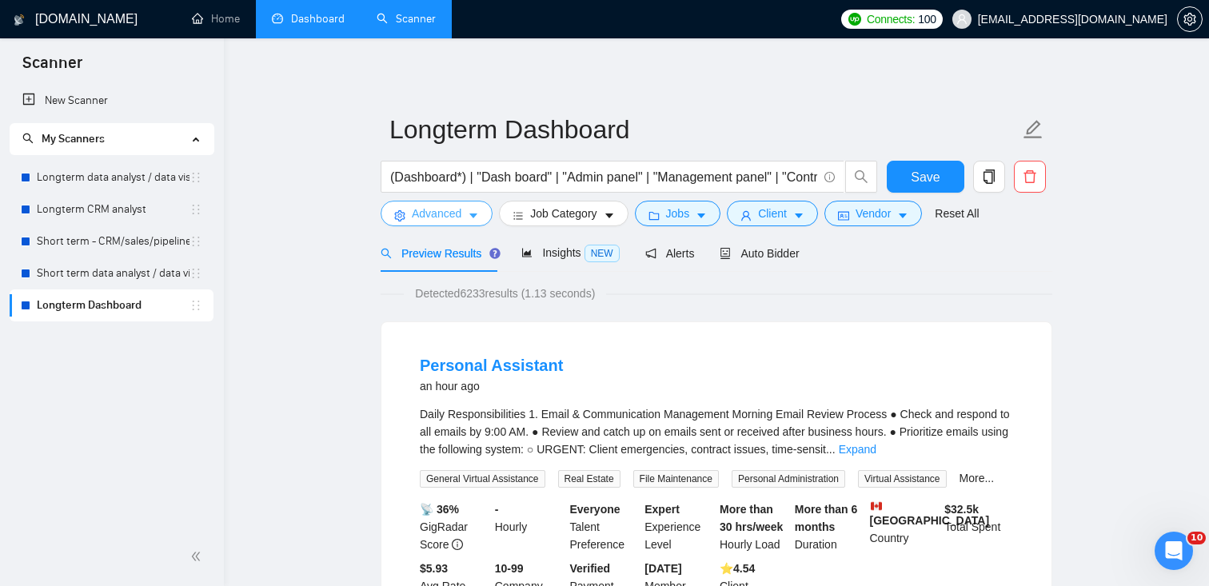
click at [434, 217] on span "Advanced" at bounding box center [437, 214] width 50 height 18
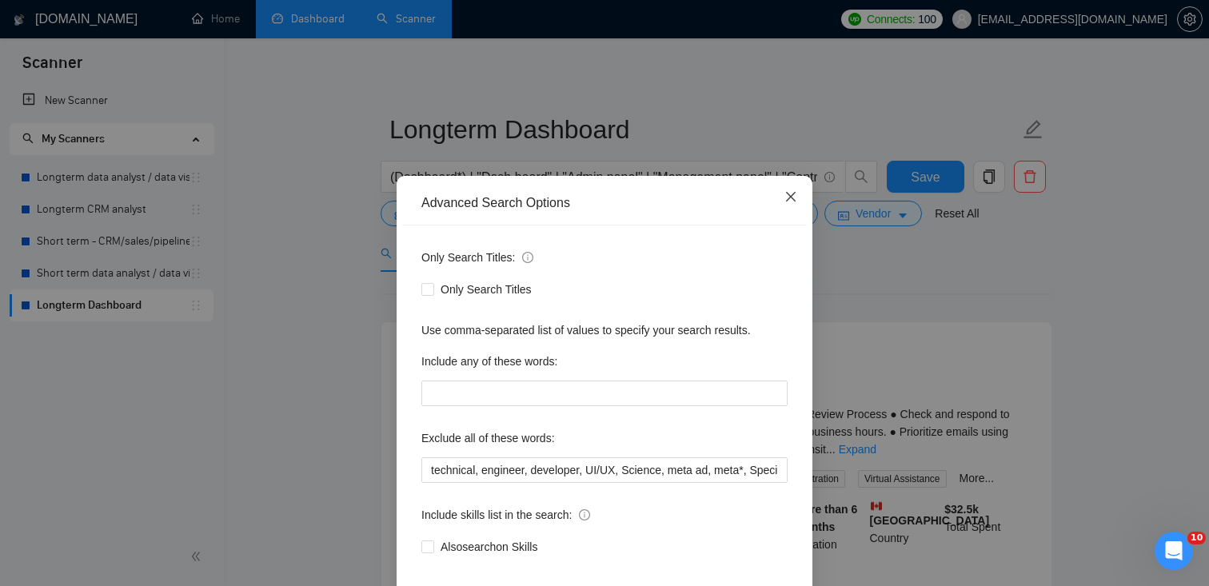
click at [788, 189] on span "Close" at bounding box center [790, 197] width 43 height 43
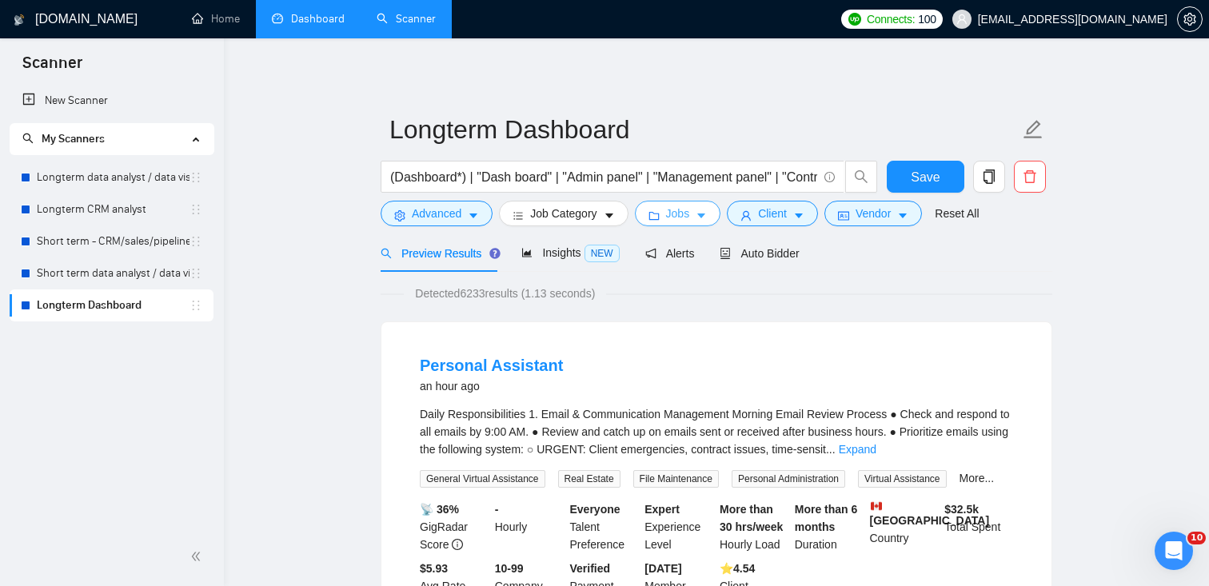
click at [707, 211] on icon "caret-down" at bounding box center [700, 215] width 11 height 11
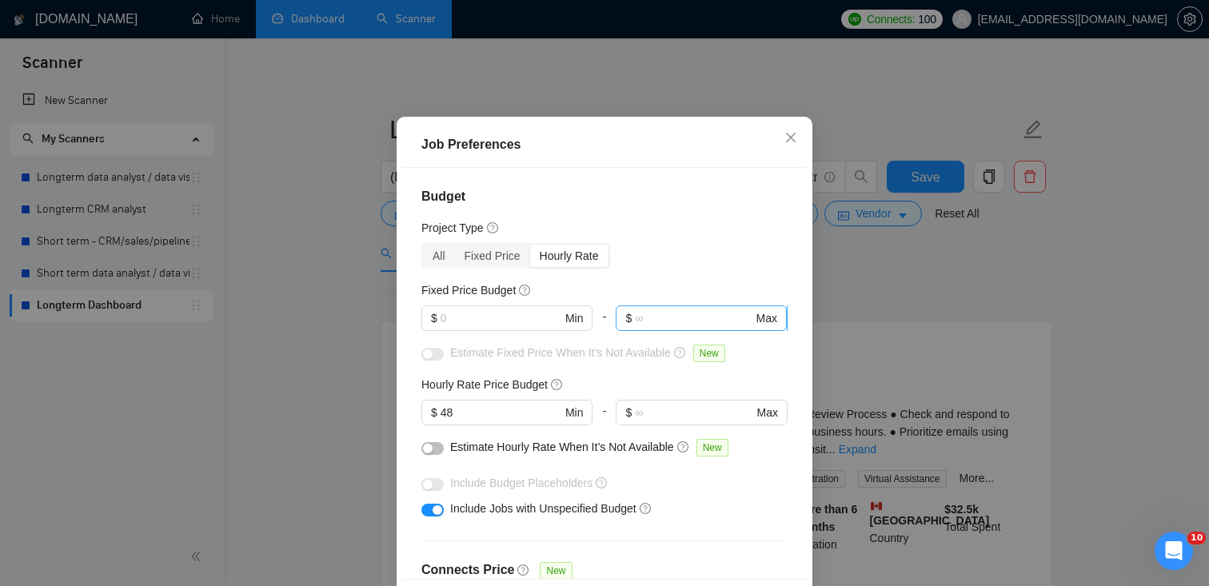
scroll to position [26, 0]
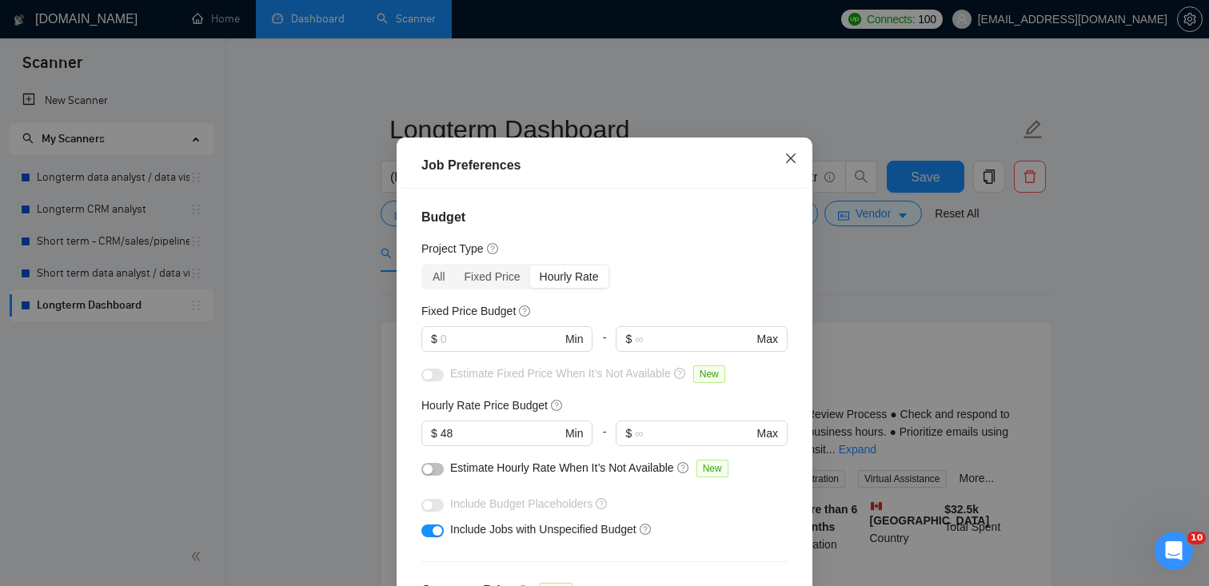
click at [789, 157] on icon "close" at bounding box center [790, 158] width 13 height 13
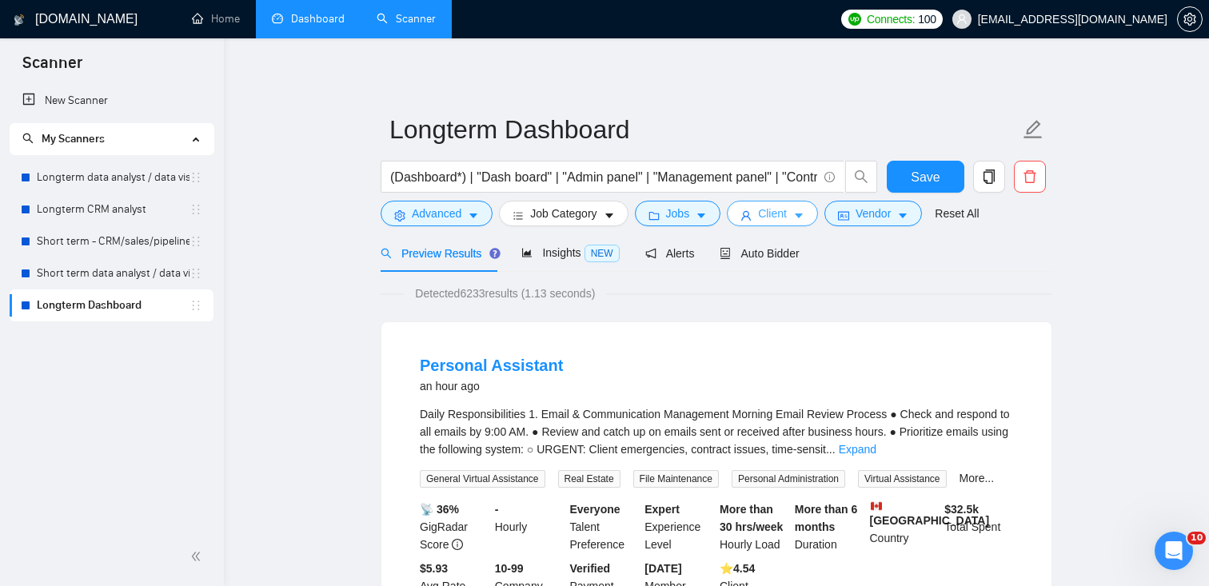
click at [815, 213] on button "Client" at bounding box center [772, 214] width 91 height 26
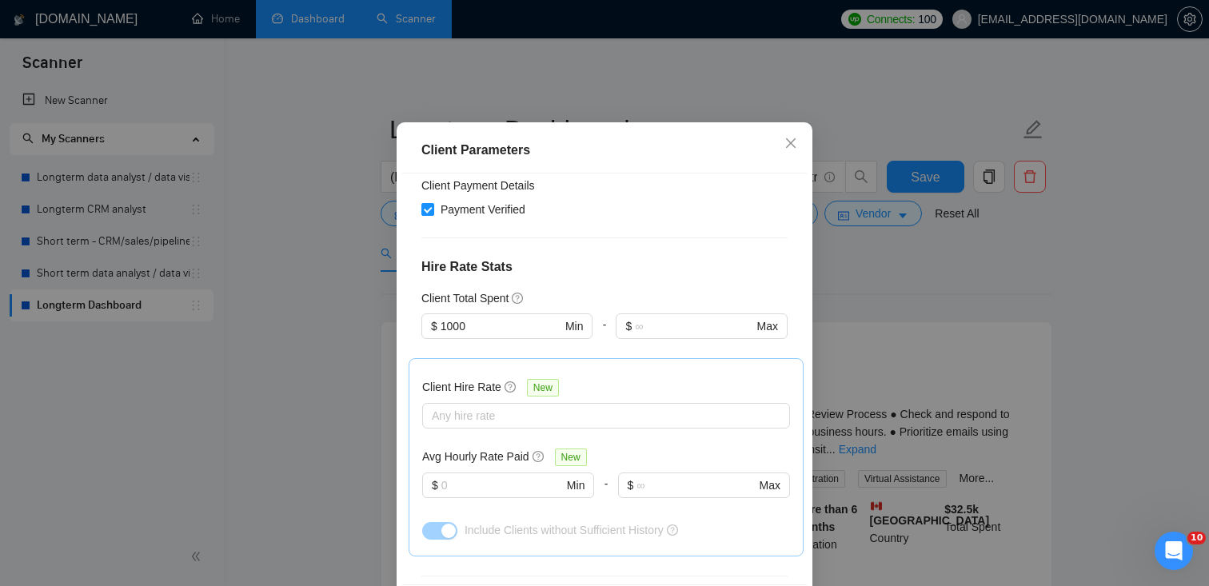
scroll to position [110, 0]
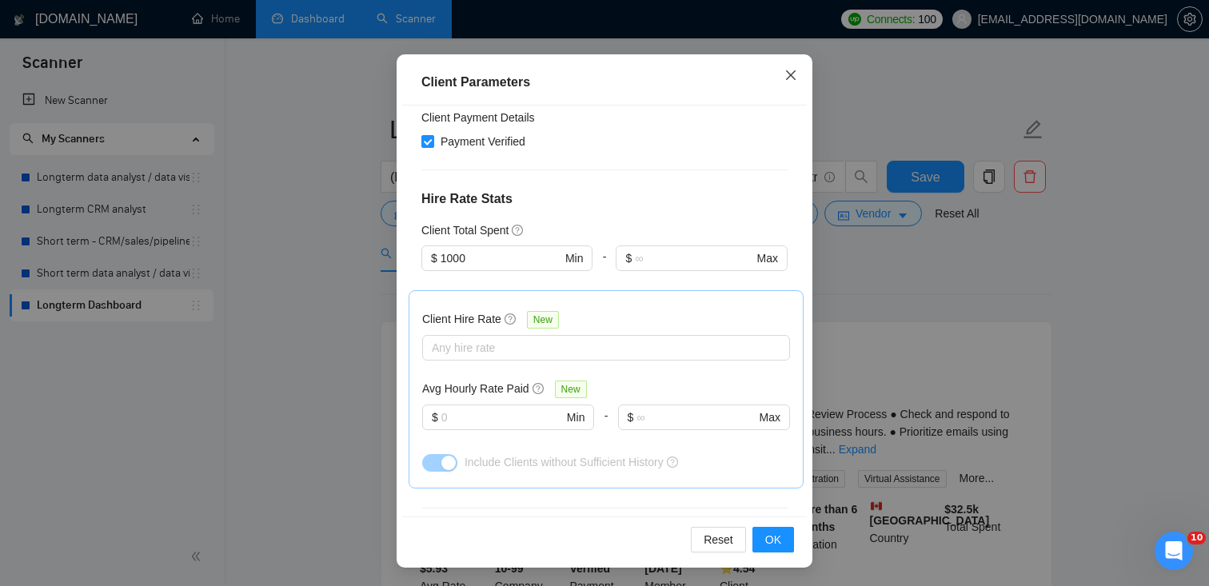
click at [789, 76] on icon "close" at bounding box center [790, 75] width 13 height 13
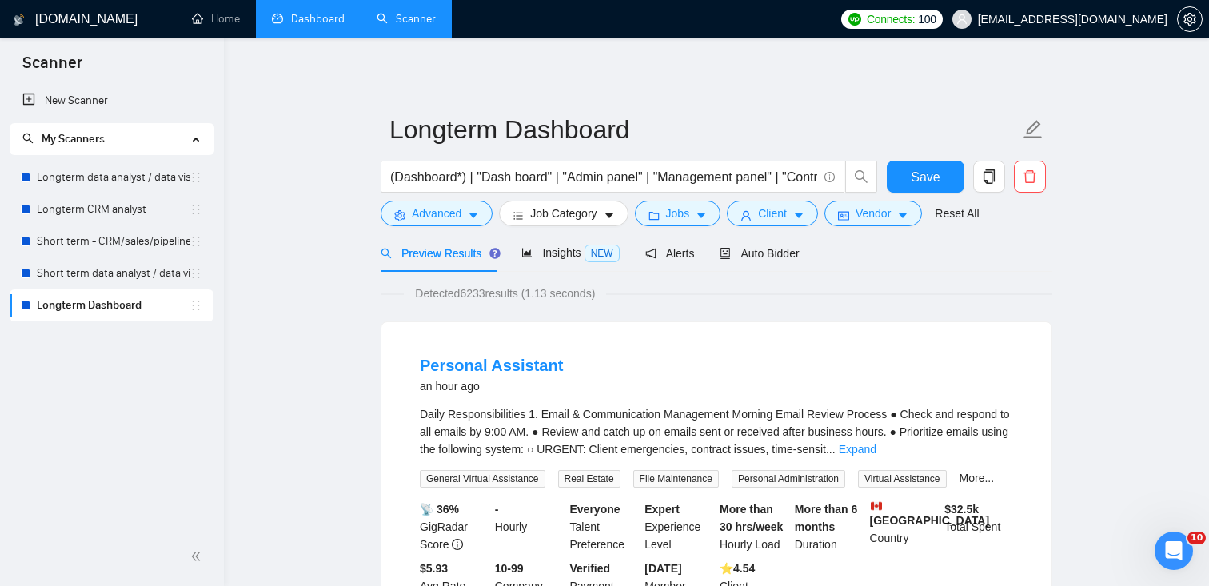
scroll to position [42, 0]
click at [684, 250] on span "Alerts" at bounding box center [670, 253] width 50 height 13
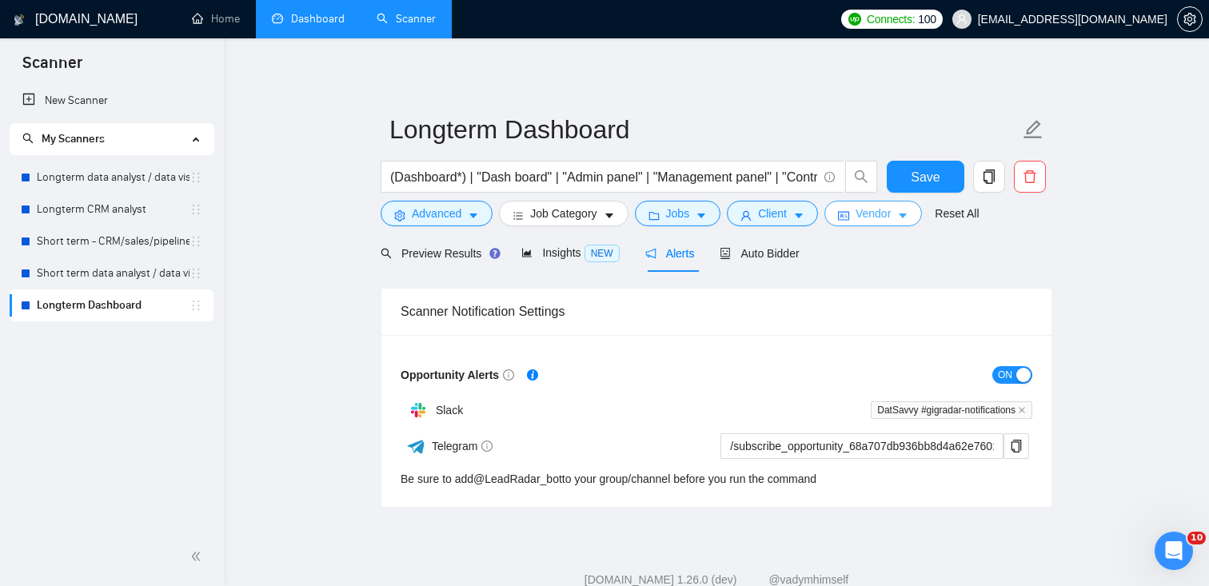
click at [873, 213] on span "Vendor" at bounding box center [872, 214] width 35 height 18
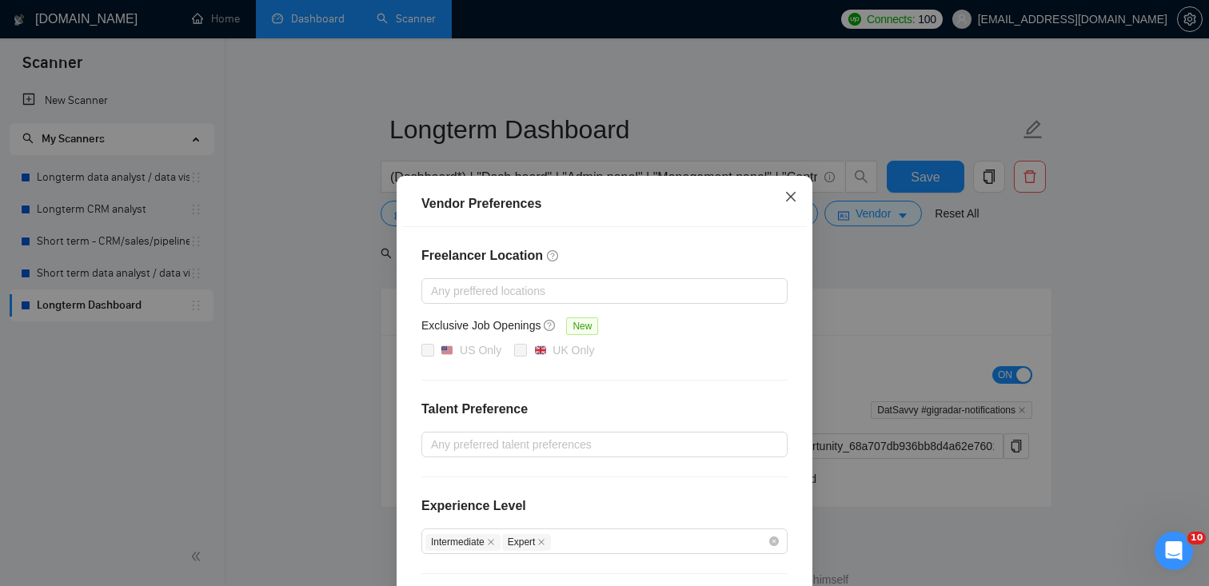
click at [795, 187] on span "Close" at bounding box center [790, 197] width 43 height 43
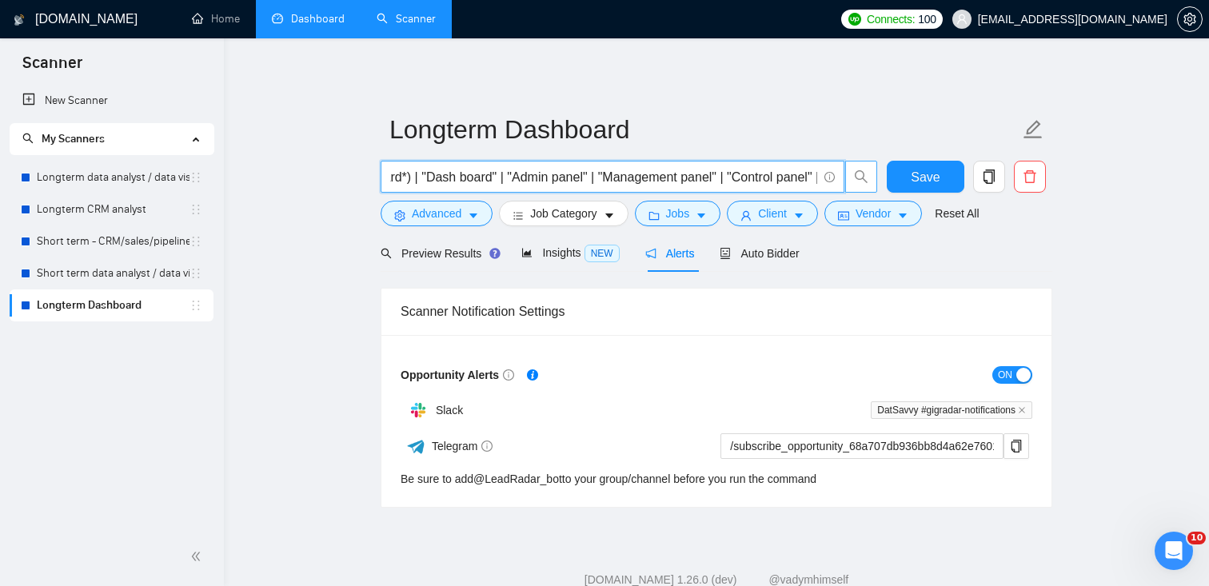
scroll to position [0, 165]
drag, startPoint x: 648, startPoint y: 179, endPoint x: 850, endPoint y: 179, distance: 202.3
click at [850, 179] on span "(Dashboard*) | "Dash board" | "Admin panel" | "Management panel" | "Control pan…" at bounding box center [629, 177] width 497 height 32
click at [688, 215] on span "Jobs" at bounding box center [678, 214] width 24 height 18
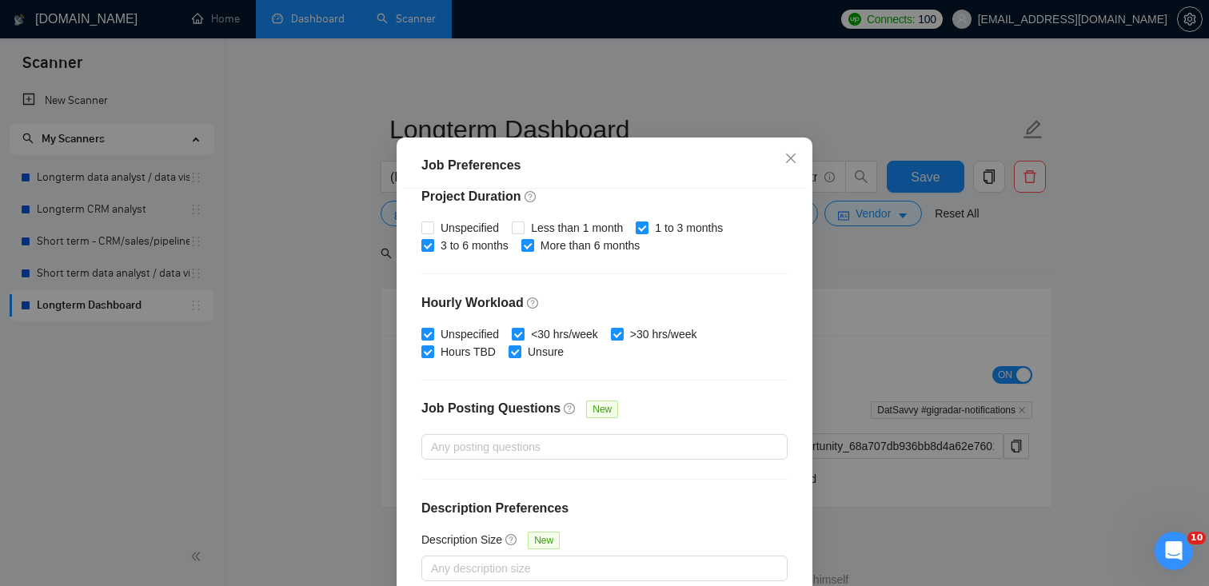
scroll to position [110, 0]
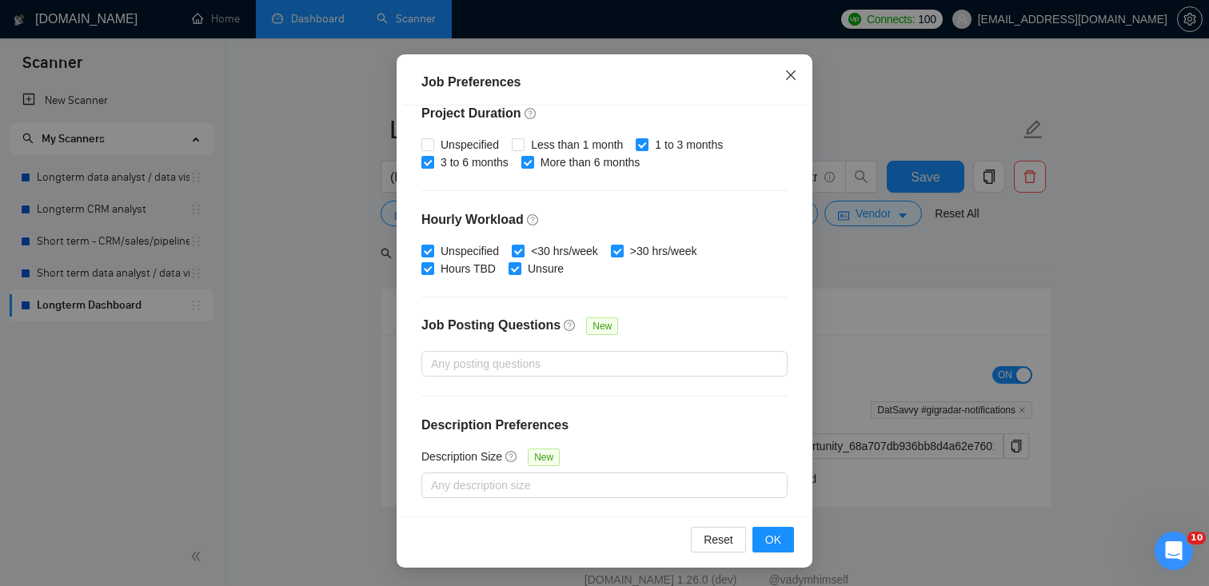
click at [800, 70] on span "Close" at bounding box center [790, 75] width 43 height 43
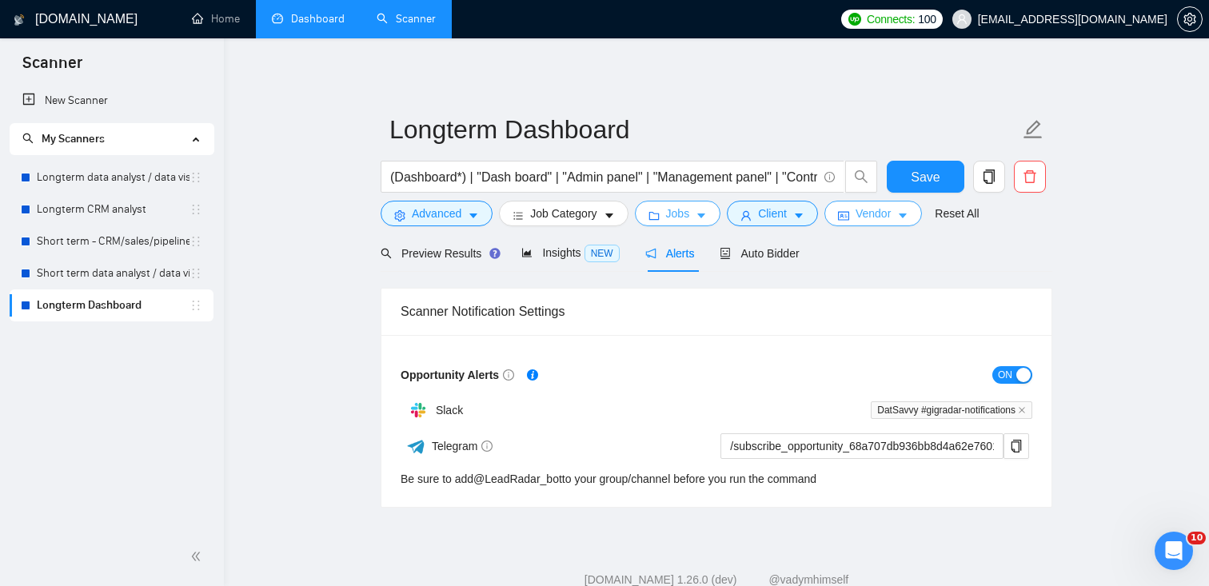
scroll to position [0, 0]
click at [892, 204] on button "Vendor" at bounding box center [873, 214] width 98 height 26
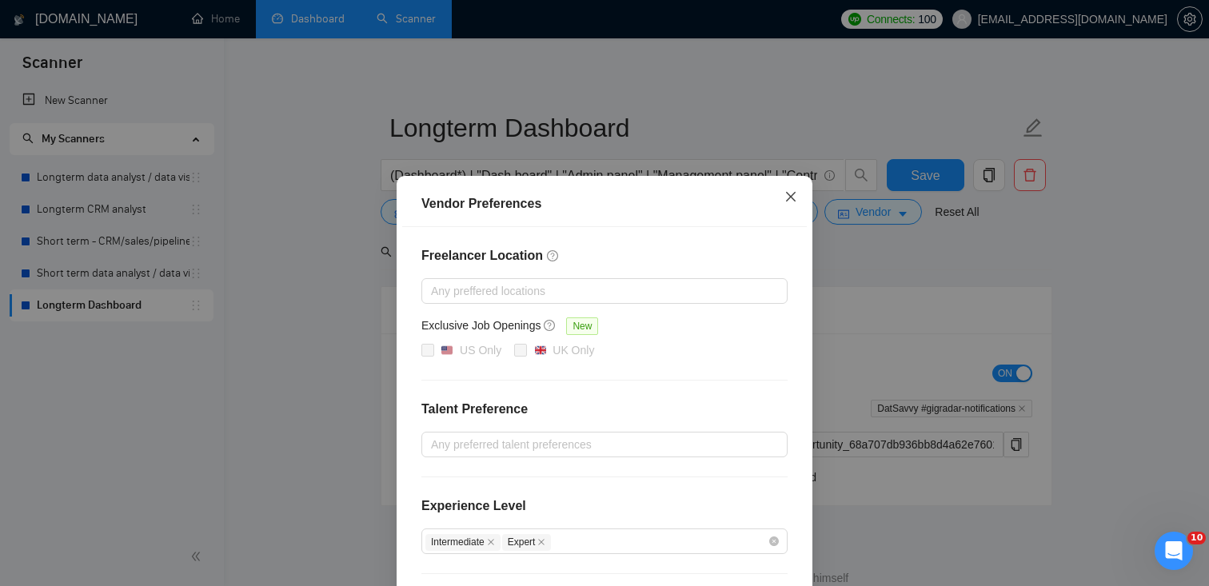
click at [807, 203] on span "Close" at bounding box center [790, 197] width 43 height 43
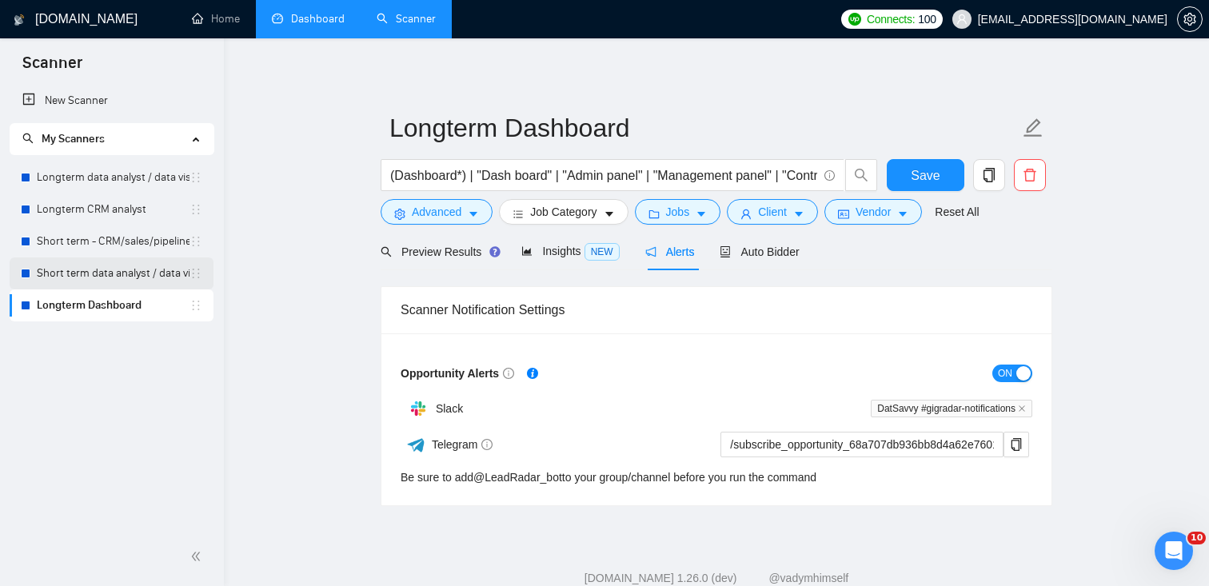
click at [116, 270] on link "Short term data analyst / data visual" at bounding box center [113, 273] width 153 height 32
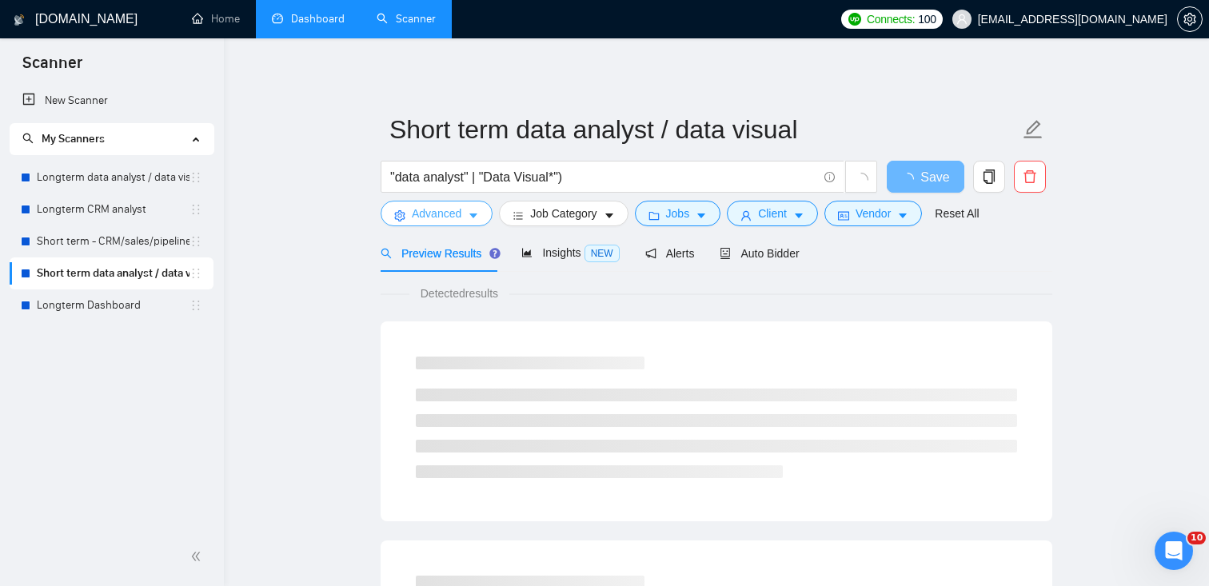
click at [448, 206] on span "Advanced" at bounding box center [437, 214] width 50 height 18
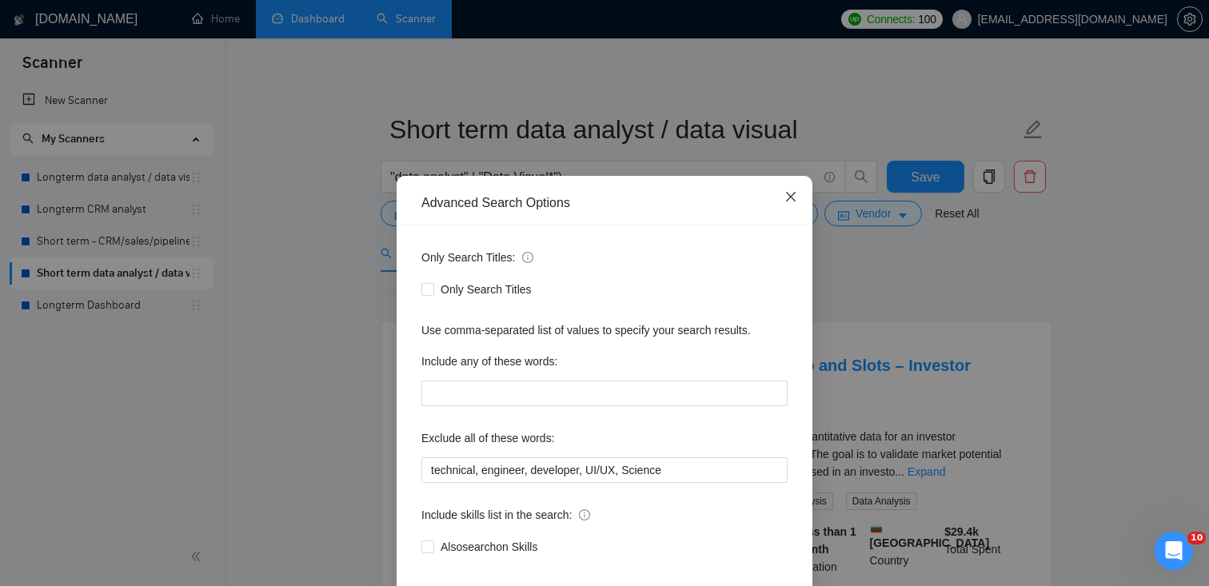
click at [787, 196] on icon "close" at bounding box center [790, 196] width 13 height 13
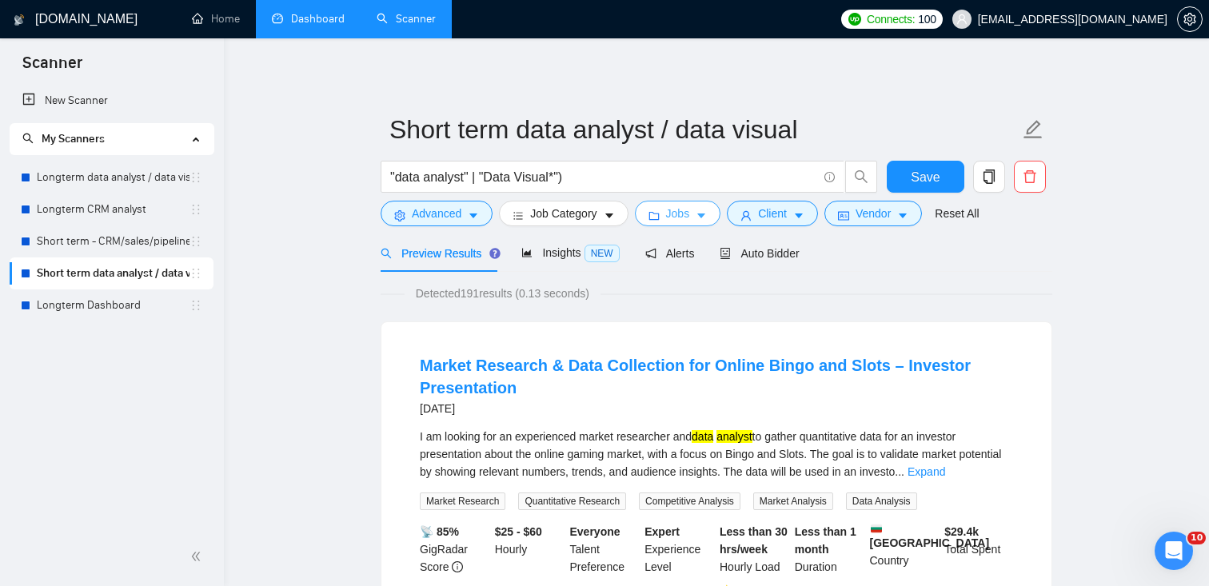
click at [688, 213] on span "Jobs" at bounding box center [678, 214] width 24 height 18
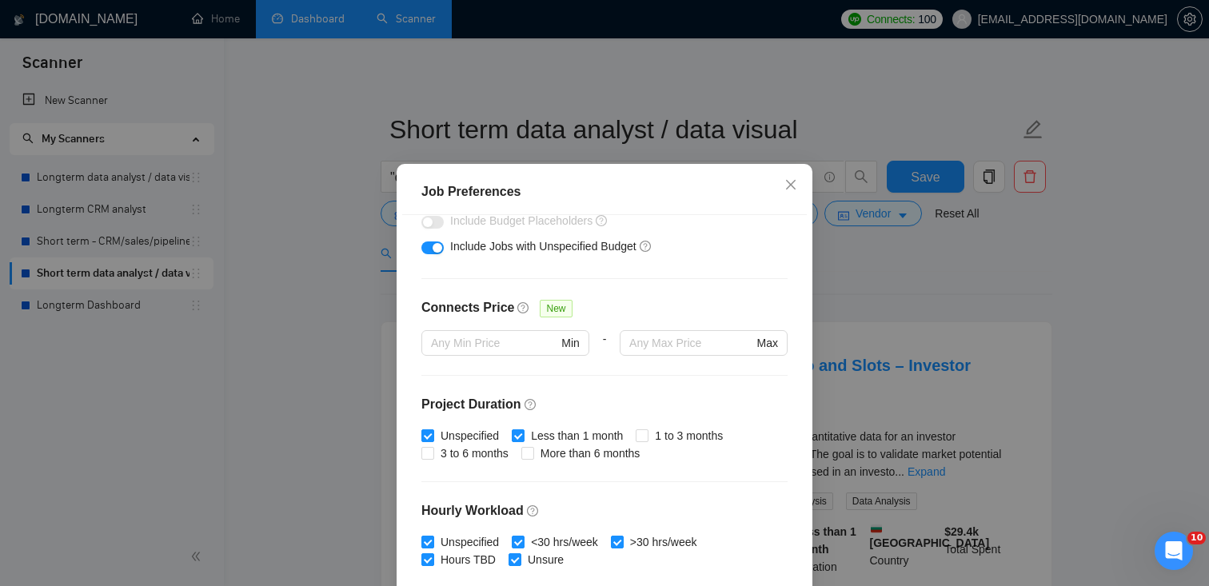
scroll to position [491, 0]
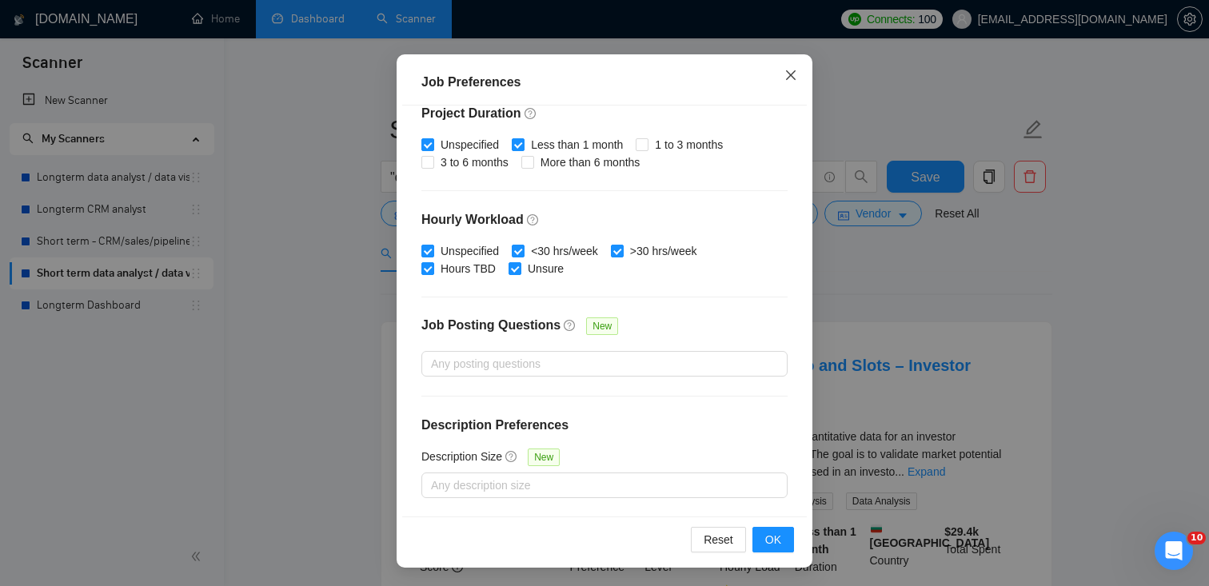
click at [800, 69] on span "Close" at bounding box center [790, 75] width 43 height 43
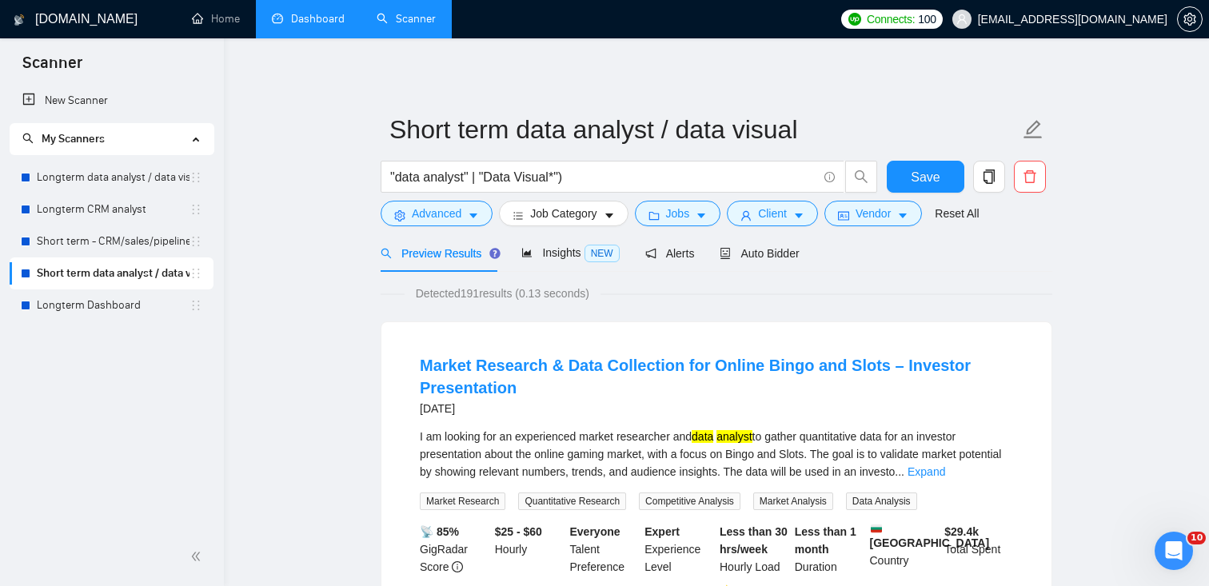
click at [791, 227] on form "Short term data analyst / data visual "data analyst" | "Data Visual*") Save Adv…" at bounding box center [717, 169] width 672 height 130
click at [787, 216] on span "Client" at bounding box center [772, 214] width 29 height 18
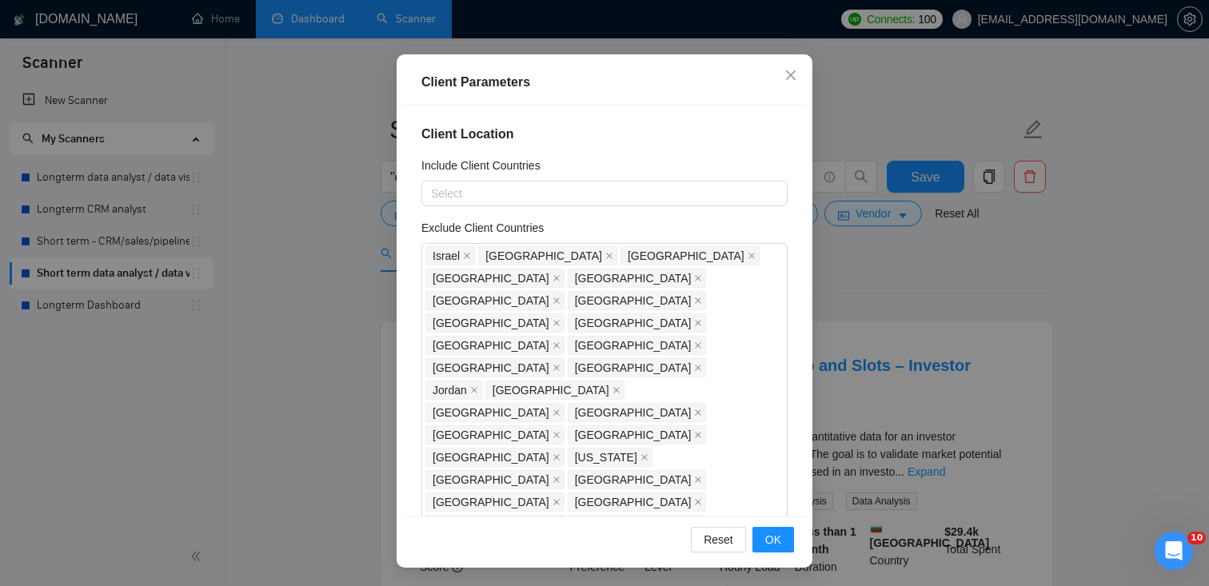
scroll to position [877, 0]
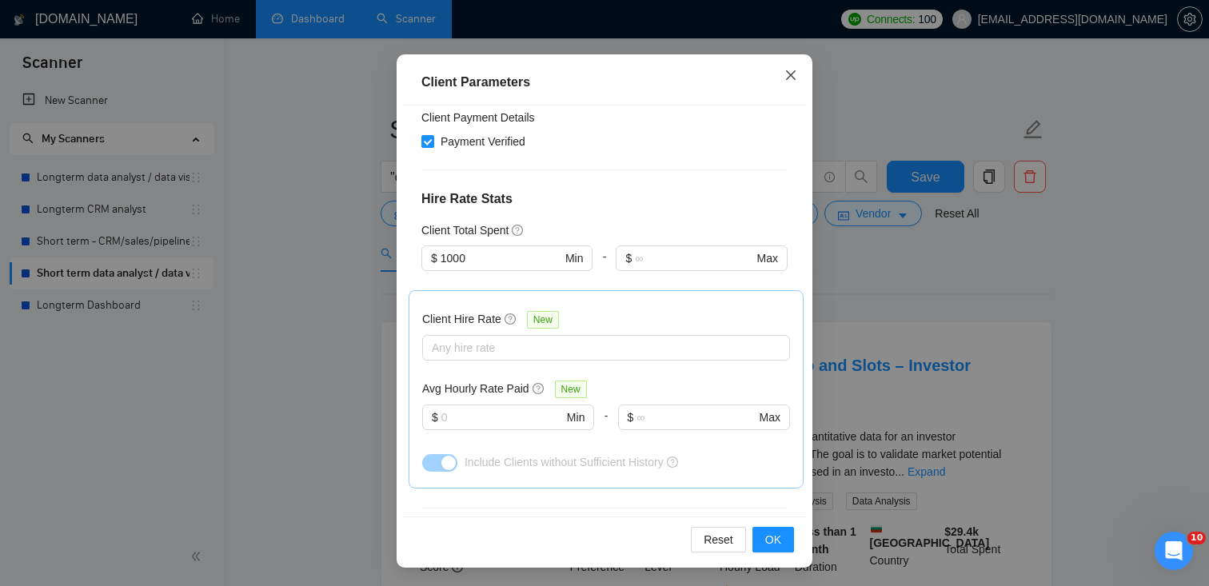
click at [789, 72] on icon "close" at bounding box center [790, 75] width 13 height 13
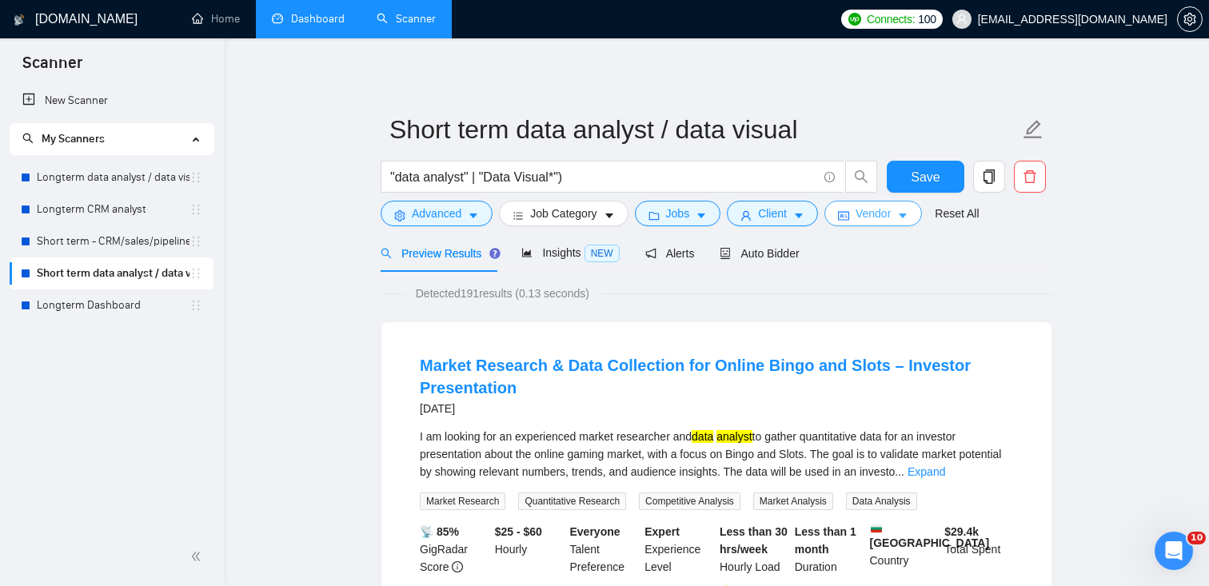
scroll to position [42, 0]
click at [883, 217] on span "Vendor" at bounding box center [872, 214] width 35 height 18
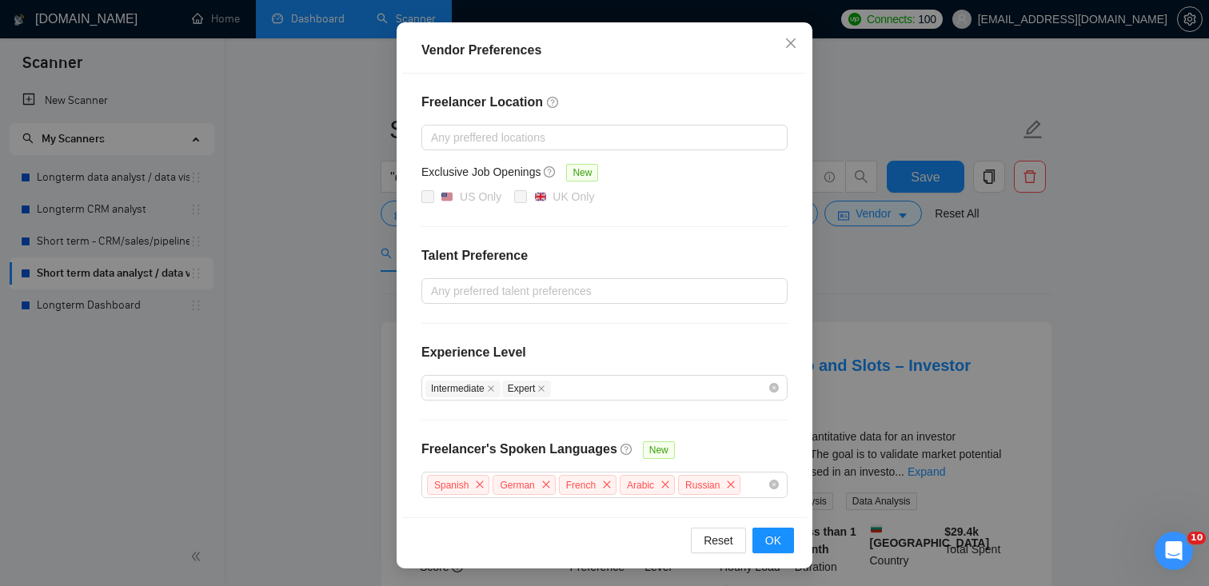
scroll to position [0, 0]
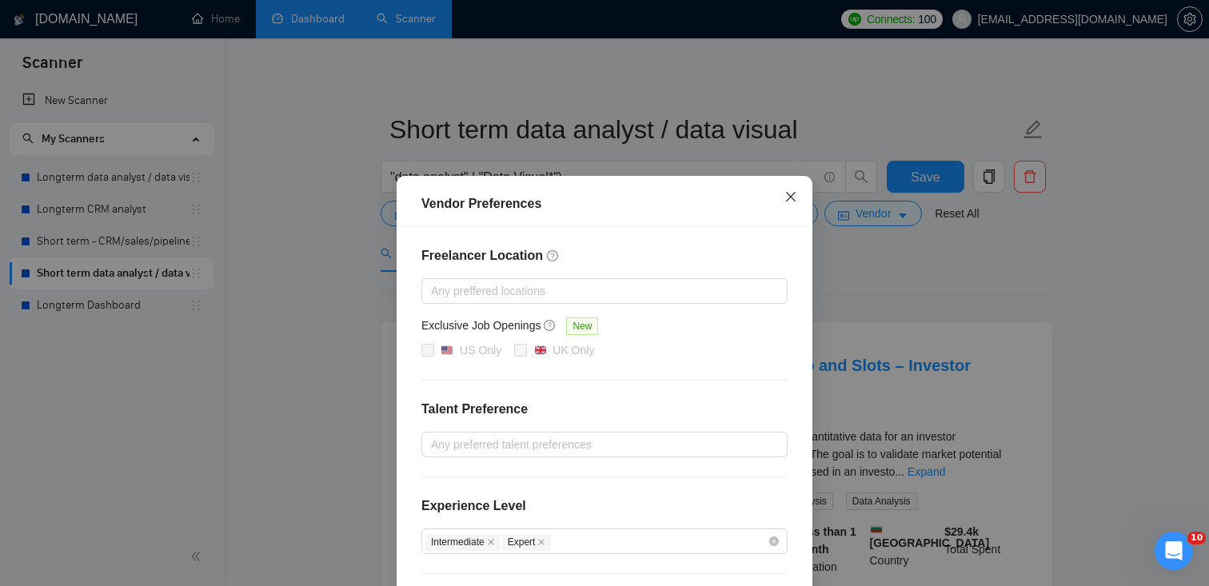
click at [799, 198] on span "Close" at bounding box center [790, 197] width 43 height 43
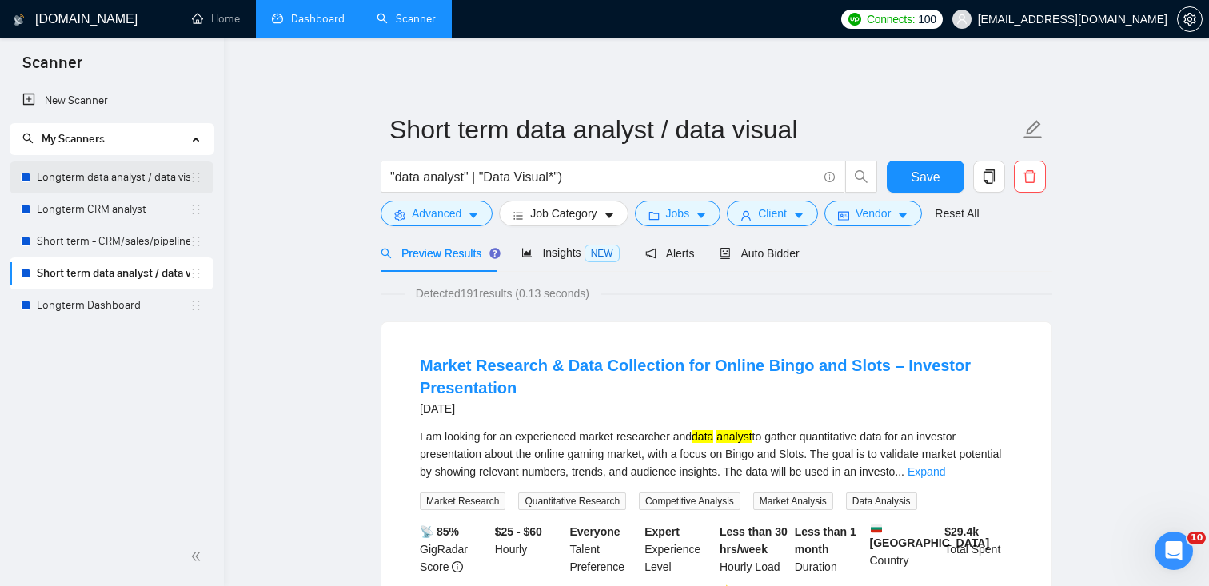
click at [96, 179] on link "Longterm data analyst / data visual" at bounding box center [113, 177] width 153 height 32
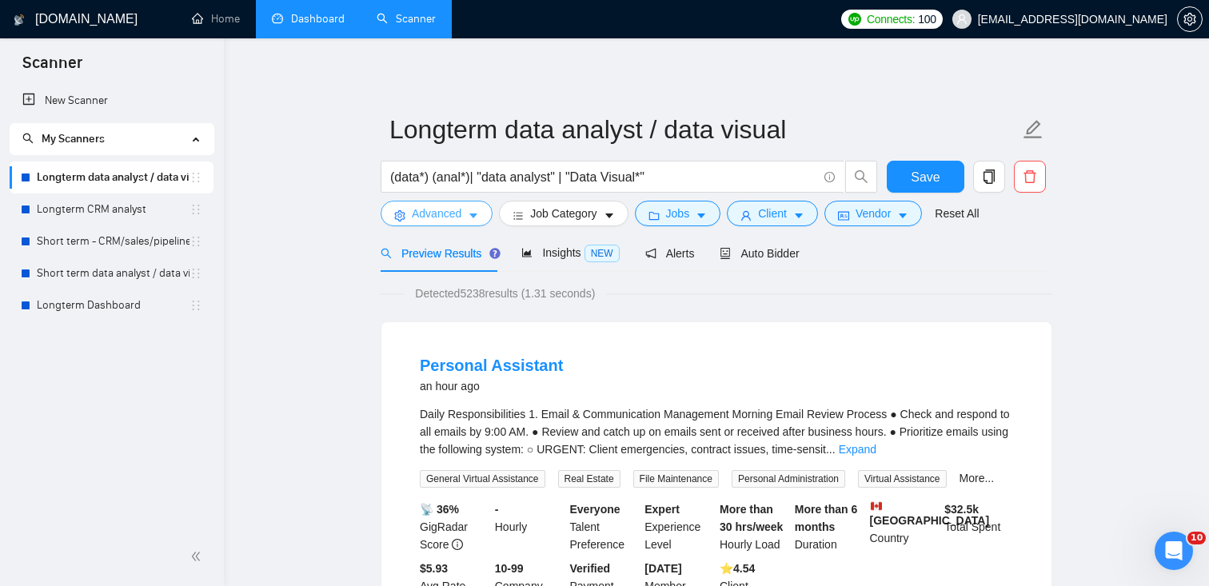
click at [467, 221] on button "Advanced" at bounding box center [437, 214] width 112 height 26
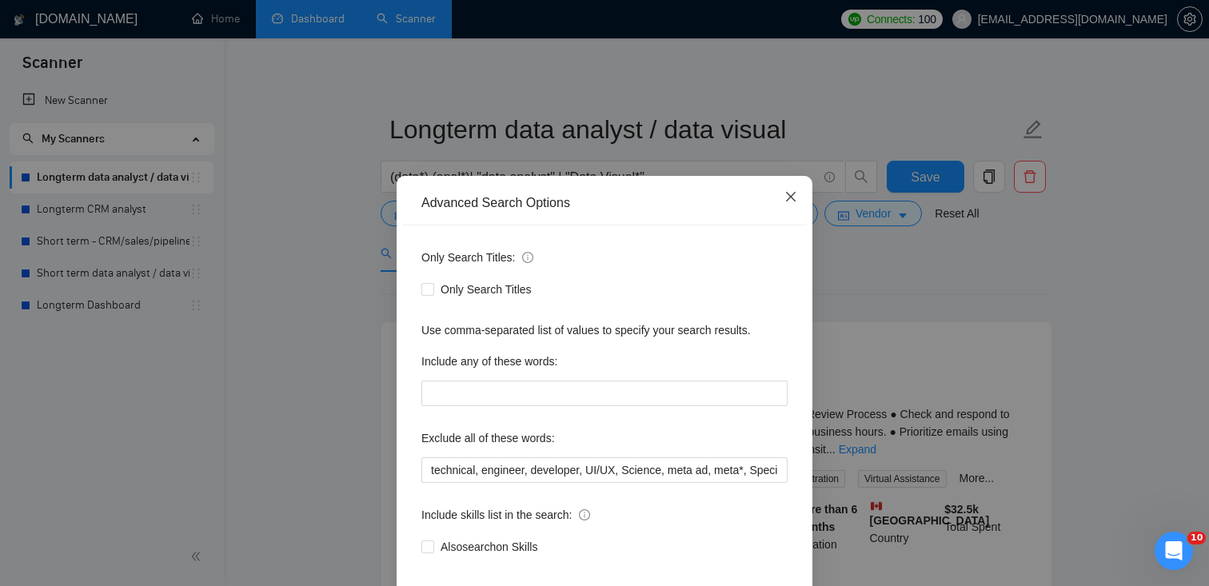
click at [804, 181] on span "Close" at bounding box center [790, 197] width 43 height 43
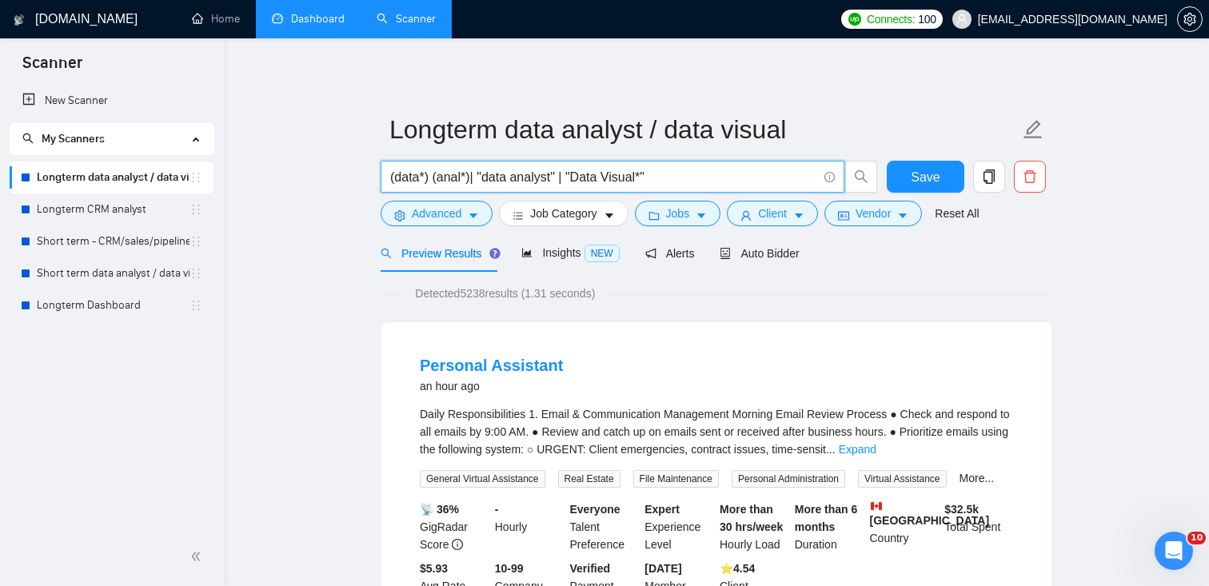
drag, startPoint x: 650, startPoint y: 177, endPoint x: 573, endPoint y: 175, distance: 76.8
click at [573, 175] on input "(data*) (anal*)| "data analyst" | "Data Visual*"" at bounding box center [603, 177] width 427 height 20
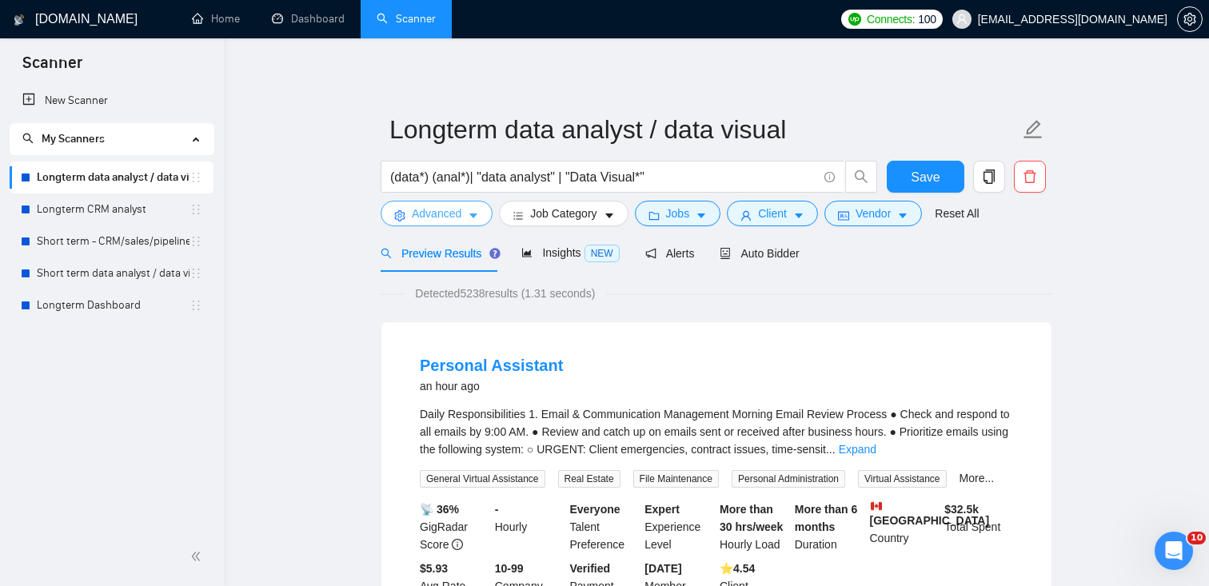
click at [443, 217] on span "Advanced" at bounding box center [437, 214] width 50 height 18
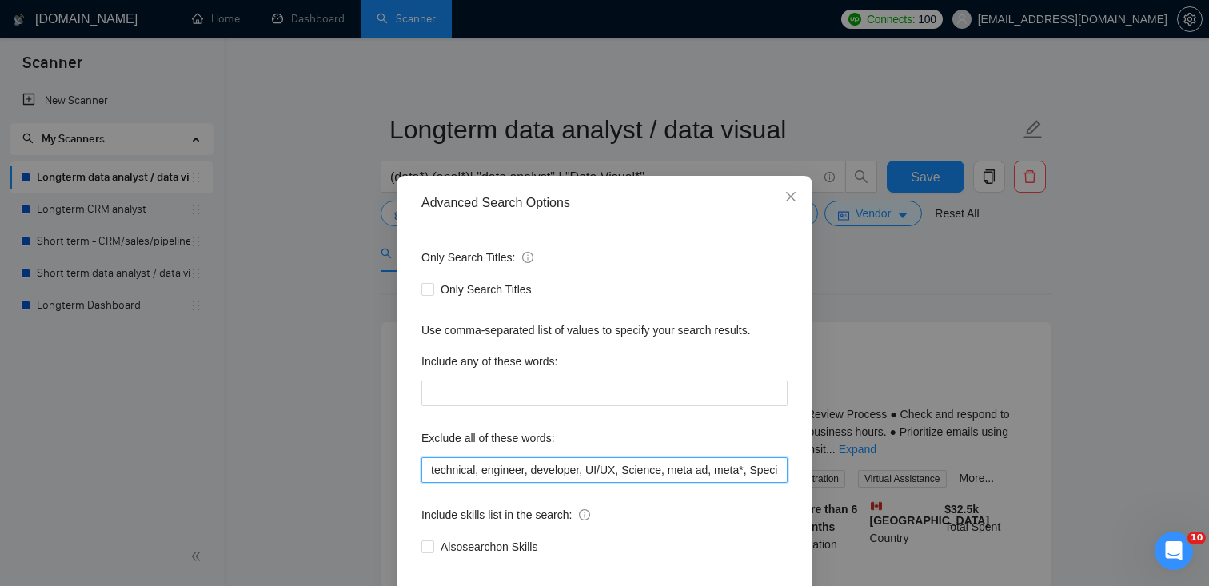
click at [516, 472] on input "technical, engineer, developer, UI/UX, Science, meta ad, meta*, Speci*, autom*,…" at bounding box center [604, 470] width 366 height 26
click at [783, 211] on span "Close" at bounding box center [790, 197] width 43 height 43
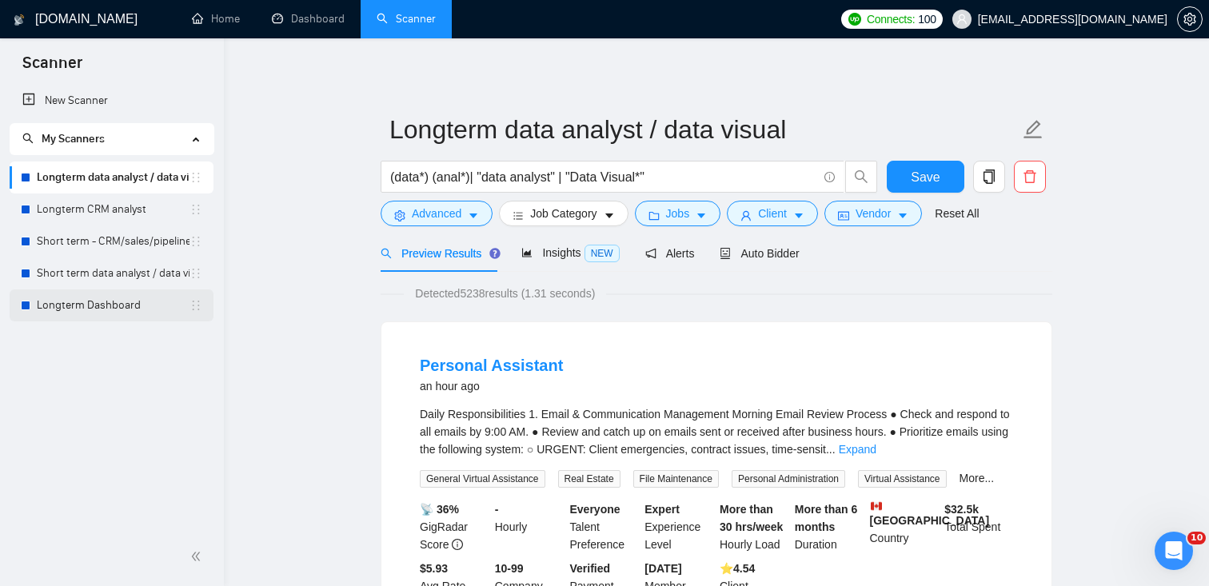
click at [86, 299] on link "Longterm Dashboard" at bounding box center [113, 305] width 153 height 32
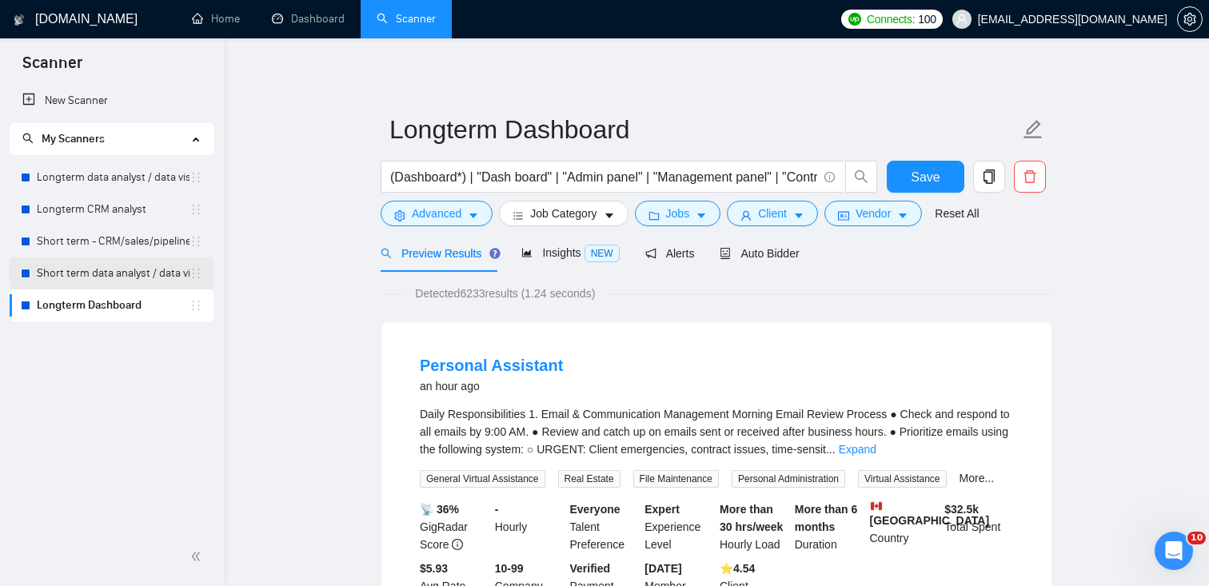
click at [121, 267] on link "Short term data analyst / data visual" at bounding box center [113, 273] width 153 height 32
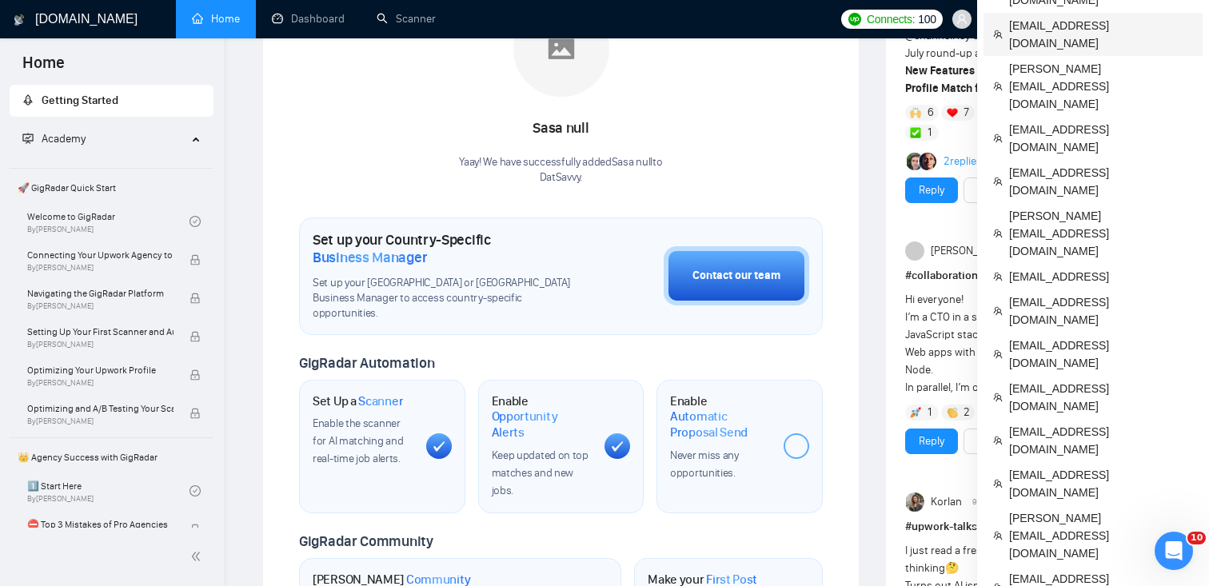
scroll to position [309, 0]
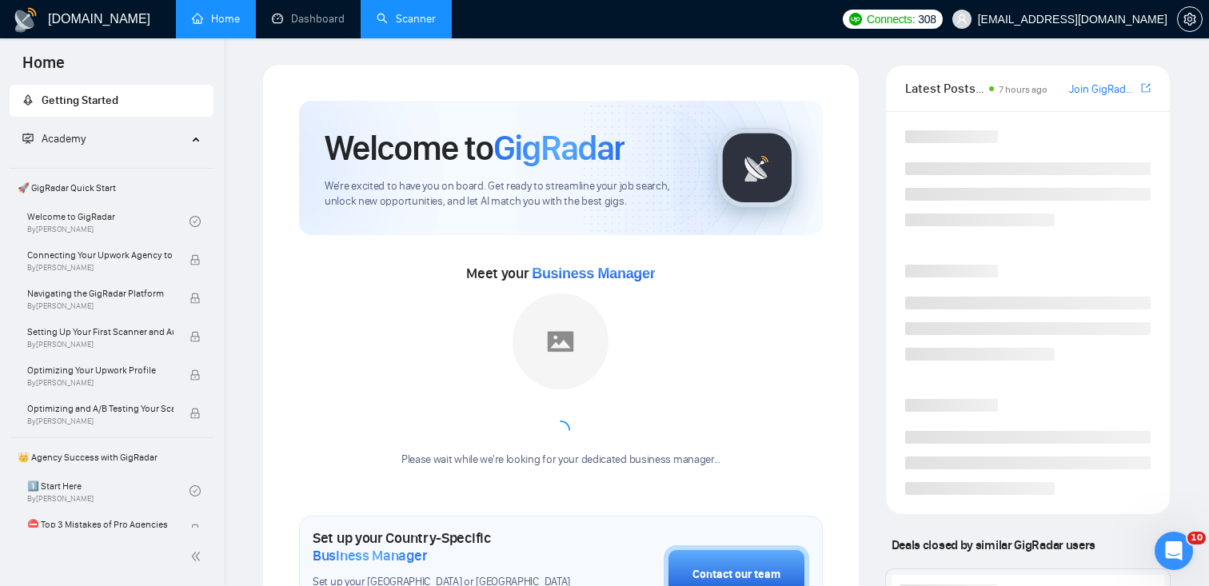
click at [390, 18] on link "Scanner" at bounding box center [406, 19] width 59 height 14
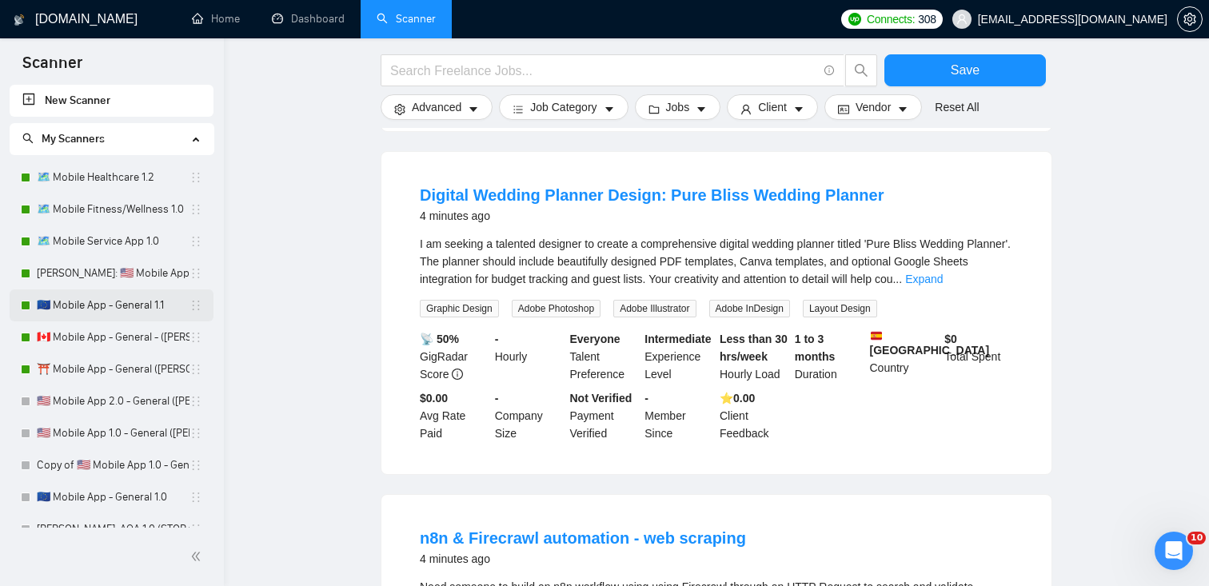
click at [108, 293] on link "🇪🇺 Mobile App - General 1.1" at bounding box center [113, 305] width 153 height 32
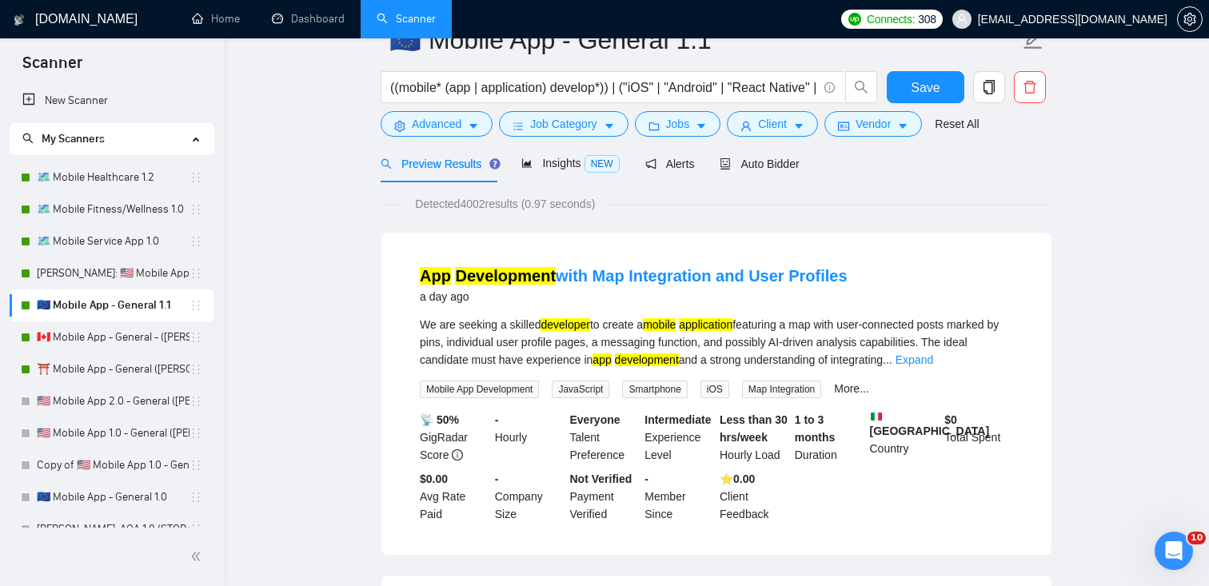
scroll to position [91, 0]
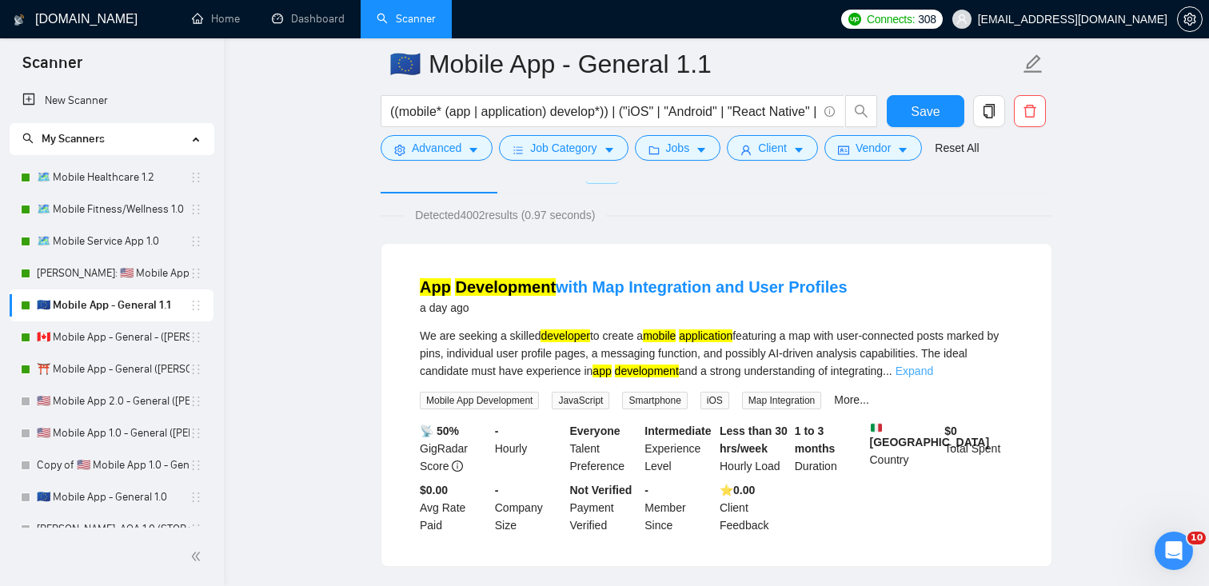
click at [933, 372] on link "Expand" at bounding box center [914, 371] width 38 height 13
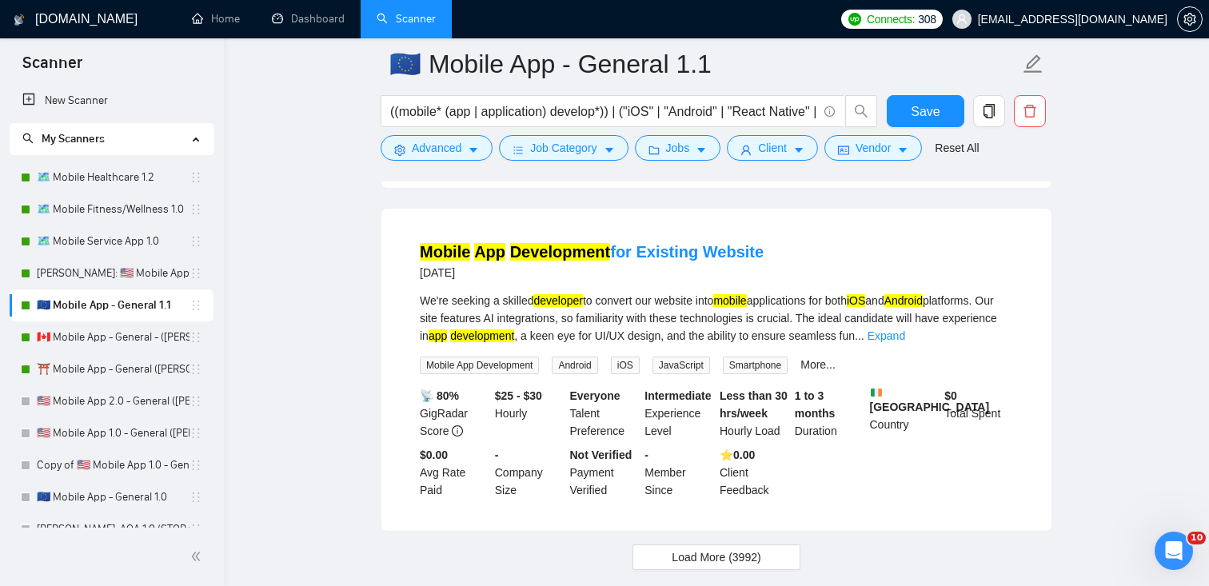
scroll to position [3316, 0]
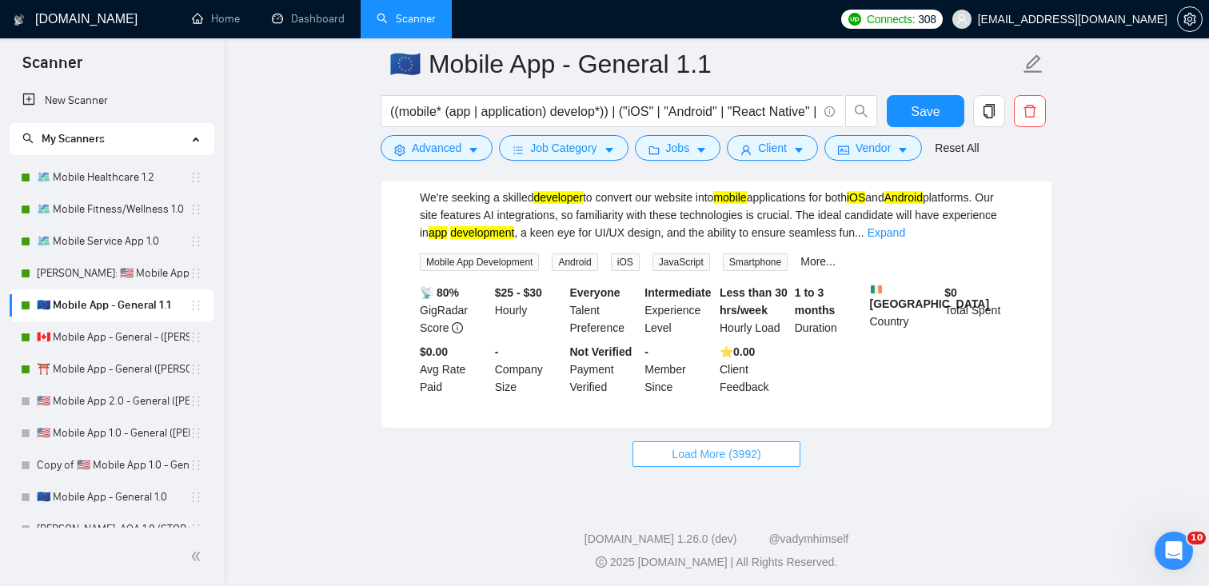
click at [712, 454] on span "Load More (3992)" at bounding box center [716, 454] width 89 height 18
click at [452, 161] on form "🇪🇺 Mobile App - General 1.1 ((mobile* (app | application) develop*)) | ("iOS" |…" at bounding box center [717, 103] width 672 height 130
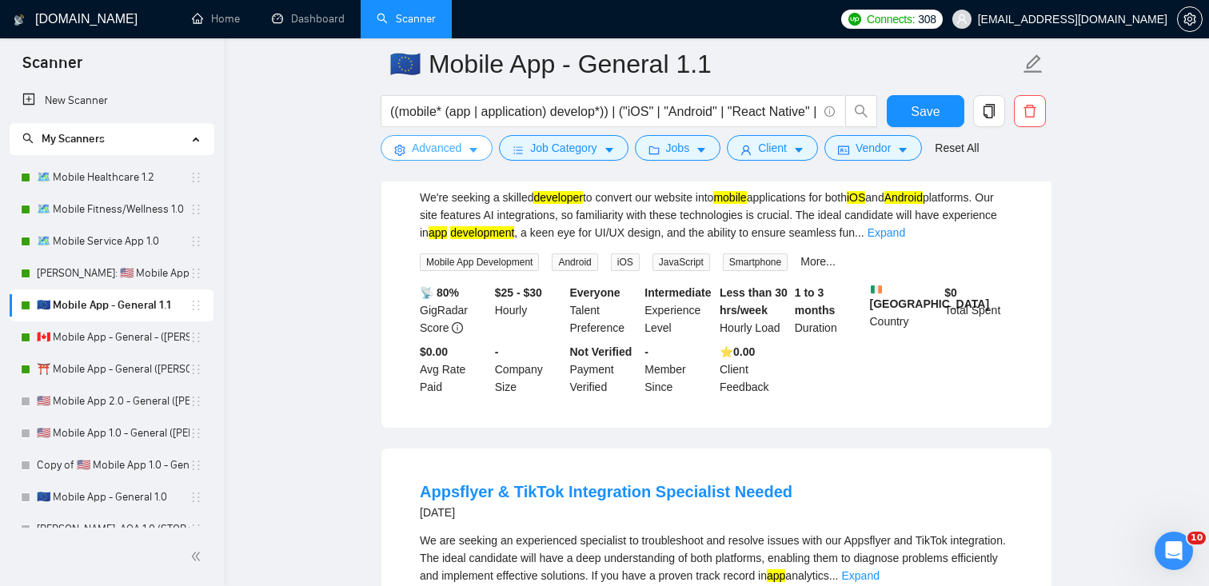
click at [448, 149] on span "Advanced" at bounding box center [437, 148] width 50 height 18
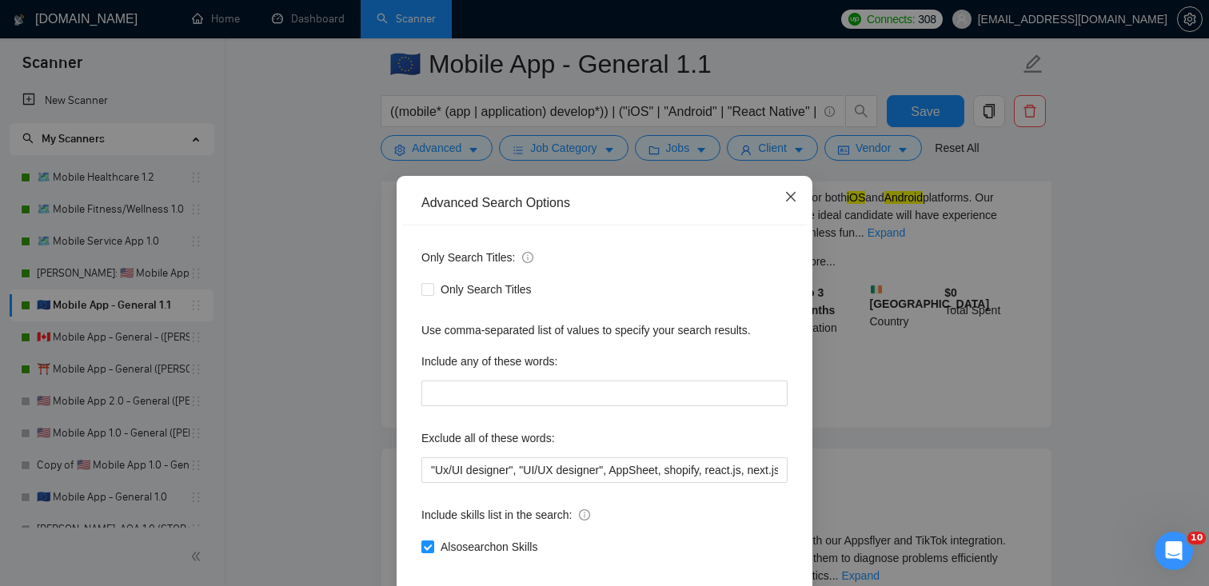
click at [794, 186] on span "Close" at bounding box center [790, 197] width 43 height 43
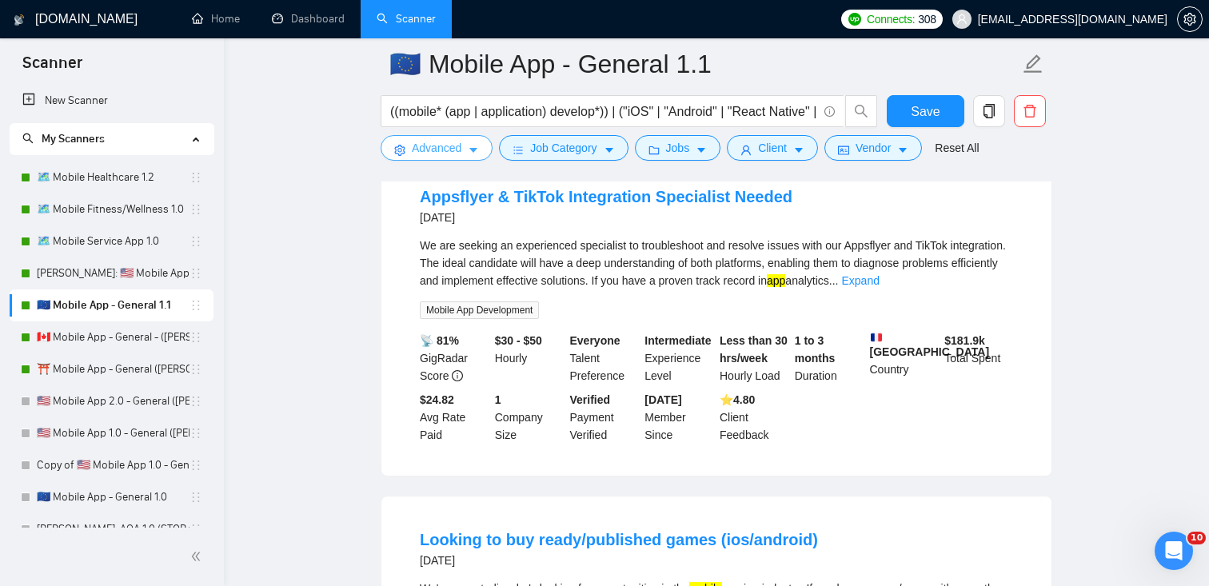
scroll to position [3613, 0]
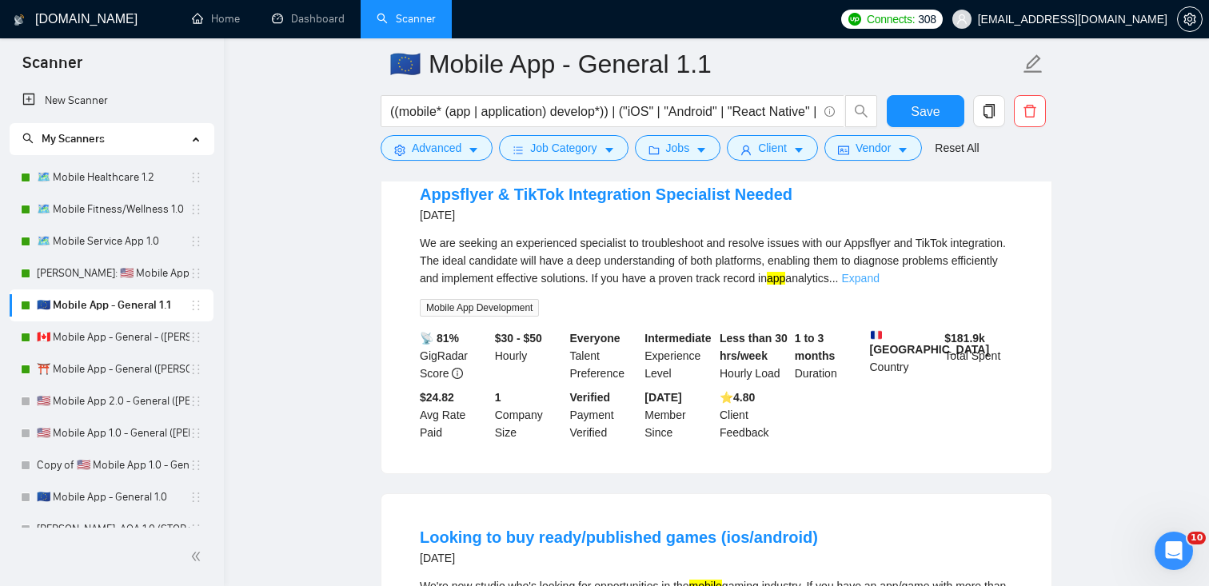
click at [879, 273] on link "Expand" at bounding box center [860, 278] width 38 height 13
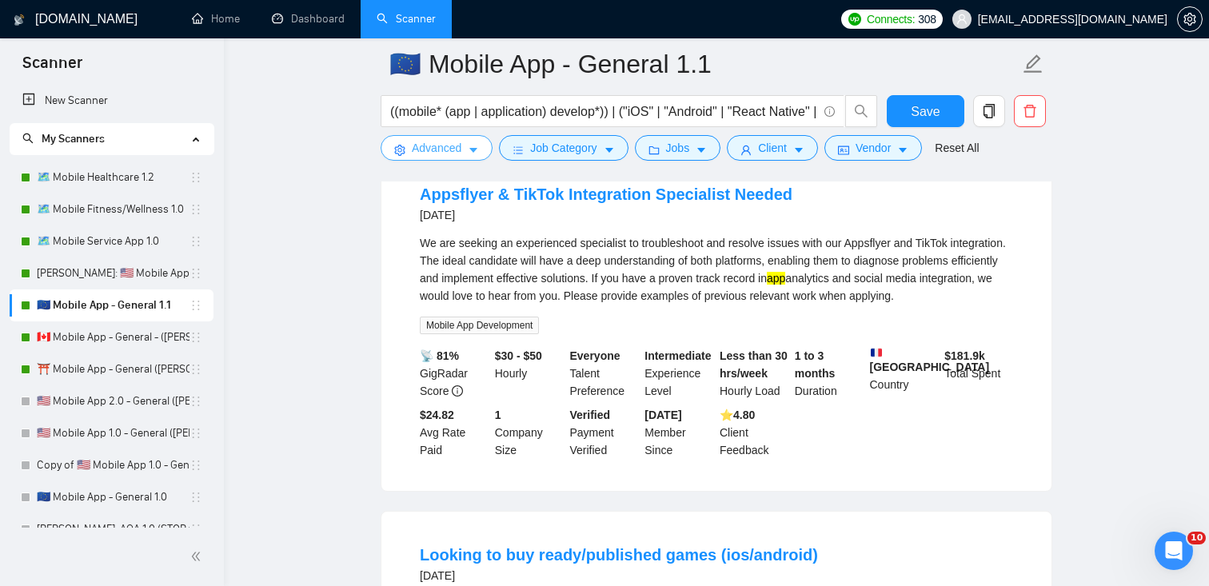
click at [464, 150] on button "Advanced" at bounding box center [437, 148] width 112 height 26
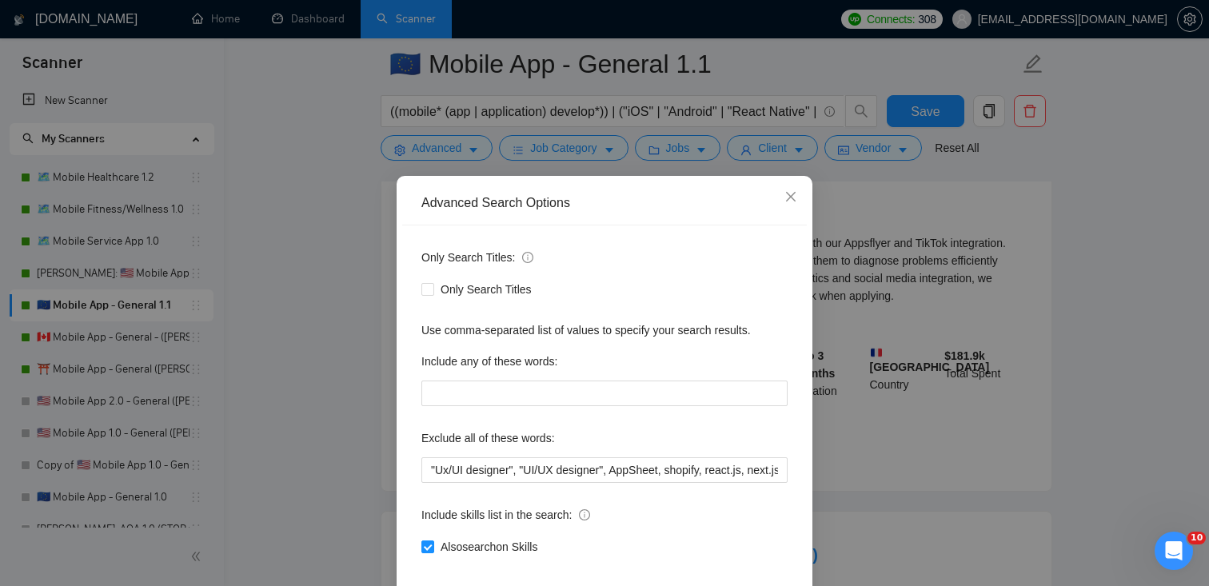
scroll to position [79, 0]
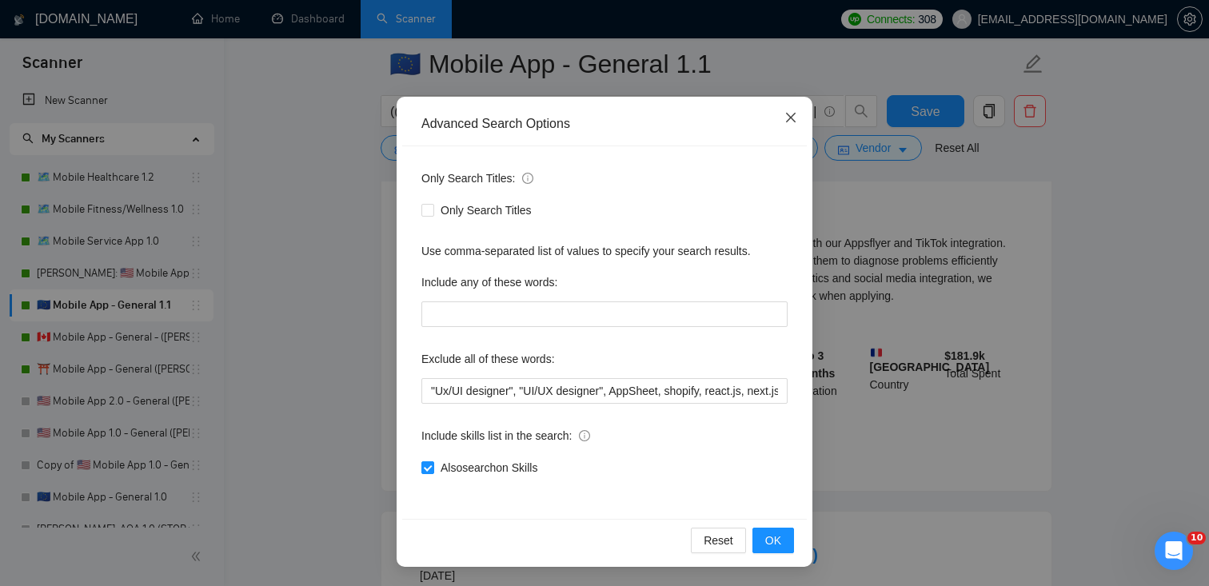
click at [790, 110] on span "Close" at bounding box center [790, 118] width 43 height 43
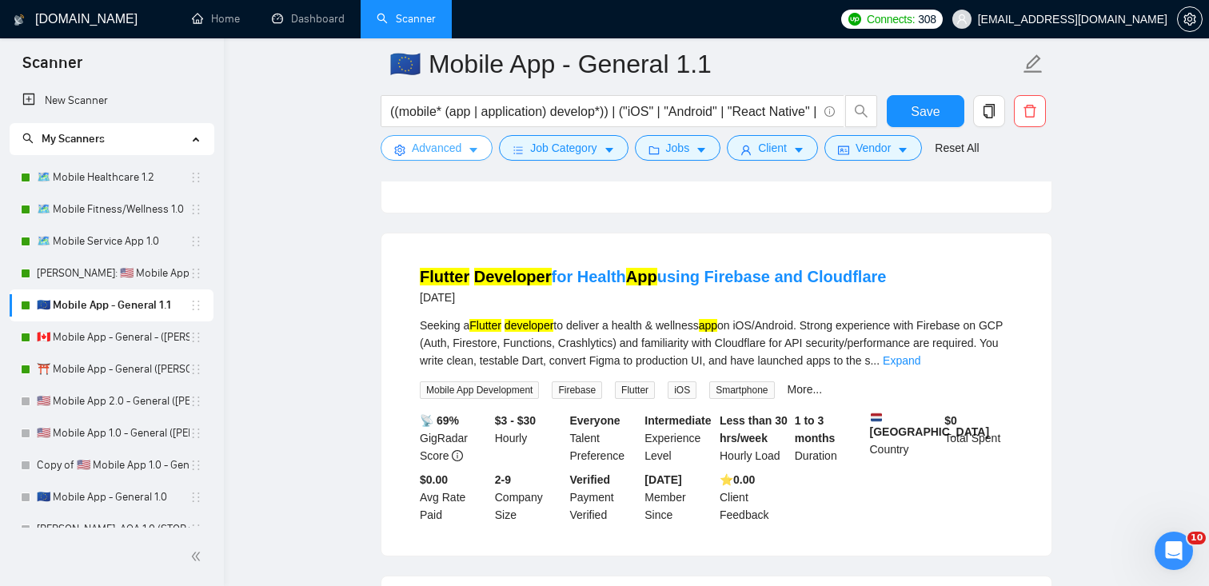
scroll to position [4542, 0]
